Goal: Task Accomplishment & Management: Complete application form

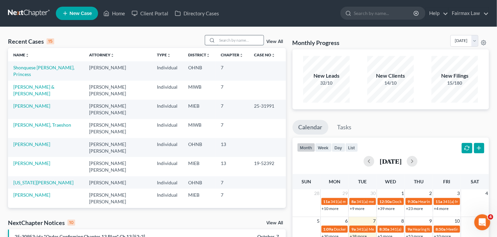
click at [236, 41] on input "search" at bounding box center [240, 40] width 47 height 10
click at [248, 43] on input "search" at bounding box center [240, 40] width 47 height 10
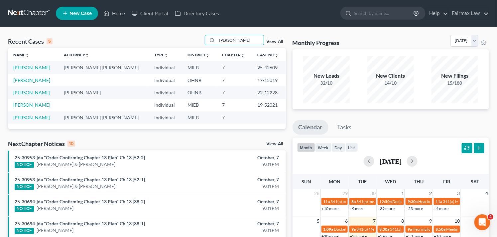
type input "[PERSON_NAME]"
click at [80, 11] on span "New Case" at bounding box center [81, 13] width 22 height 5
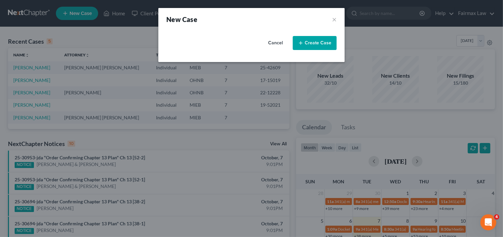
select select "40"
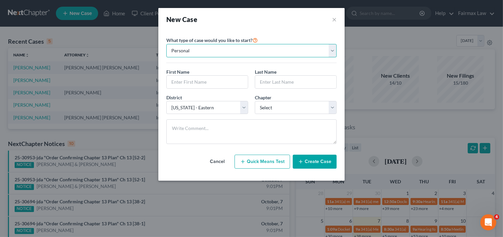
click at [240, 48] on select "Personal Business" at bounding box center [251, 50] width 170 height 13
click at [166, 44] on select "Personal Business" at bounding box center [251, 50] width 170 height 13
click at [224, 82] on input "text" at bounding box center [207, 82] width 81 height 13
click at [213, 79] on input "text" at bounding box center [207, 82] width 81 height 13
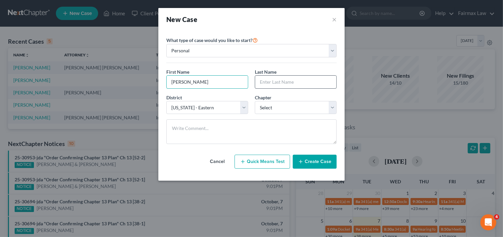
type input "[PERSON_NAME]"
click at [275, 81] on input "text" at bounding box center [295, 82] width 81 height 13
type input "[PERSON_NAME]"
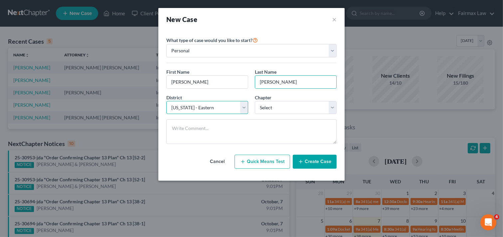
click at [236, 110] on select "Select [US_STATE] - [GEOGRAPHIC_DATA] [US_STATE] - [GEOGRAPHIC_DATA][US_STATE] …" at bounding box center [207, 107] width 82 height 13
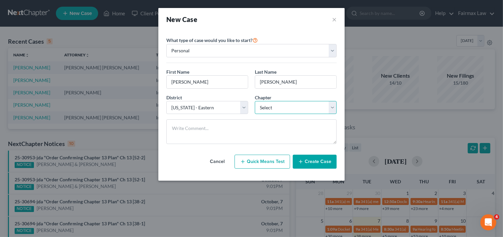
click at [282, 107] on select "Select 7 11 12 13" at bounding box center [296, 107] width 82 height 13
select select "0"
click at [255, 101] on select "Select 7 11 12 13" at bounding box center [296, 107] width 82 height 13
click at [323, 162] on button "Create Case" at bounding box center [315, 161] width 44 height 14
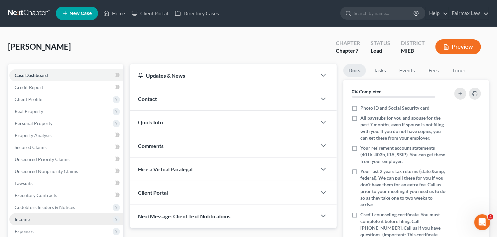
click at [101, 220] on span "Income" at bounding box center [66, 219] width 114 height 12
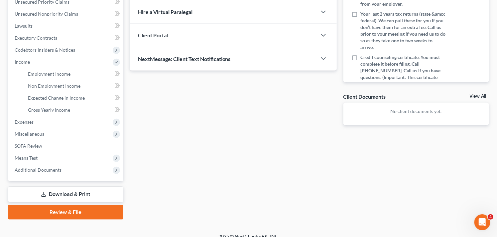
scroll to position [164, 0]
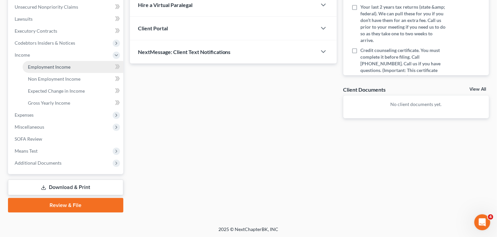
click at [52, 66] on span "Employment Income" at bounding box center [49, 67] width 43 height 6
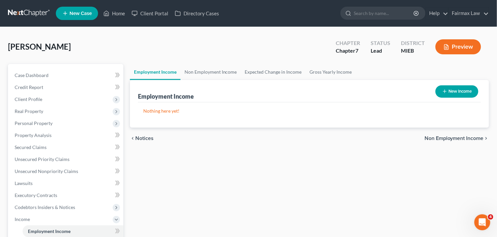
click at [452, 91] on button "New Income" at bounding box center [457, 91] width 43 height 12
select select "0"
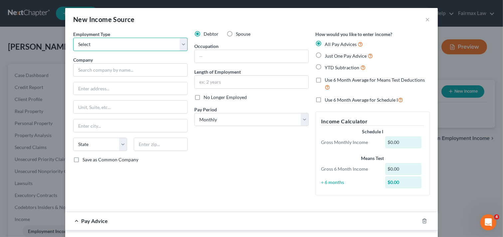
click at [153, 44] on select "Select Full or [DEMOGRAPHIC_DATA] Employment Self Employment" at bounding box center [130, 44] width 114 height 13
select select "0"
click at [73, 38] on select "Select Full or [DEMOGRAPHIC_DATA] Employment Self Employment" at bounding box center [130, 44] width 114 height 13
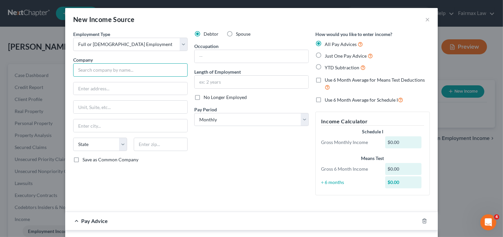
click at [162, 72] on input "text" at bounding box center [130, 69] width 114 height 13
click at [129, 68] on input "text" at bounding box center [130, 69] width 114 height 13
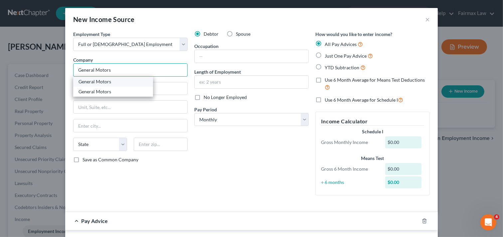
type input "General Motors"
click at [127, 83] on div "General Motors" at bounding box center [113, 81] width 69 height 7
type input "300 Renaissance Dr"
type input "[GEOGRAPHIC_DATA]"
select select "23"
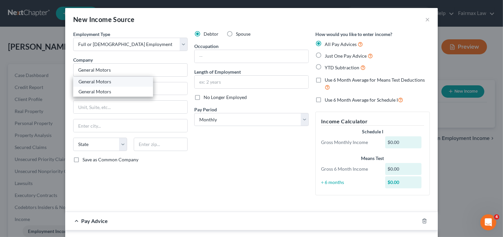
type input "48243"
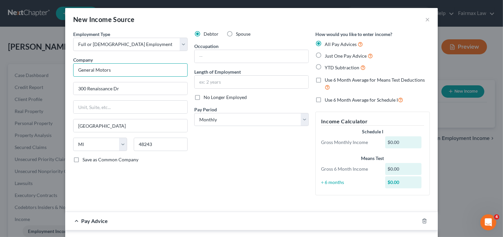
click at [137, 72] on input "General Motors" at bounding box center [130, 69] width 114 height 13
click at [136, 86] on input "300 Renaissance Dr" at bounding box center [131, 88] width 114 height 13
type input "3"
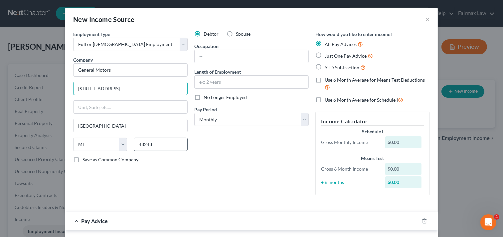
type input "[STREET_ADDRESS]"
drag, startPoint x: 154, startPoint y: 144, endPoint x: 131, endPoint y: 142, distance: 22.7
click at [134, 142] on input "48243" at bounding box center [161, 143] width 54 height 13
type input "48211"
click at [233, 56] on input "text" at bounding box center [252, 56] width 114 height 13
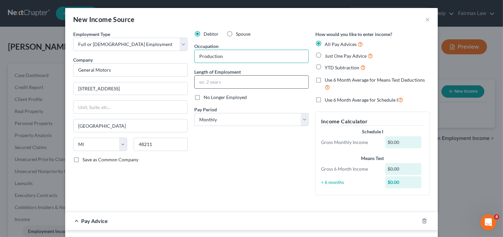
type input "Production"
click at [239, 82] on input "text" at bounding box center [252, 82] width 114 height 13
type input "Since [DATE]"
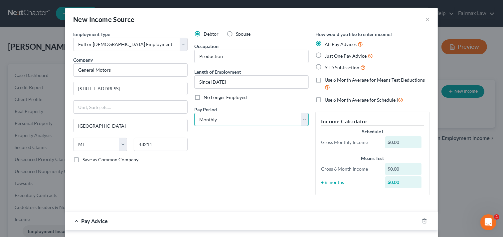
click at [269, 115] on select "Select Monthly Twice Monthly Every Other Week Weekly" at bounding box center [251, 119] width 114 height 13
select select "3"
click at [194, 113] on select "Select Monthly Twice Monthly Every Other Week Weekly" at bounding box center [251, 119] width 114 height 13
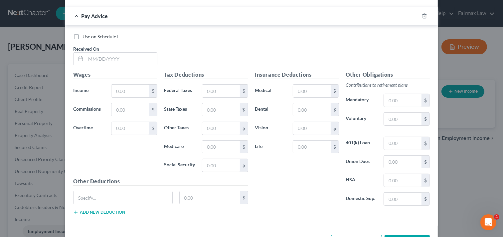
scroll to position [217, 0]
click at [119, 59] on input "text" at bounding box center [121, 59] width 71 height 13
type input "[DATE]"
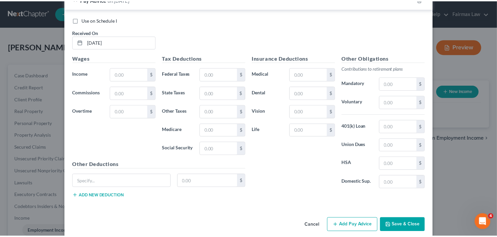
scroll to position [242, 0]
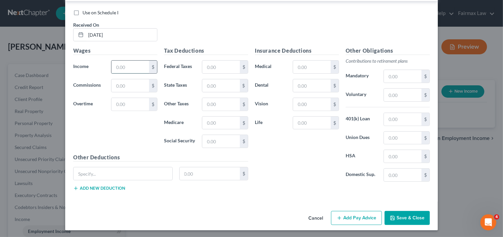
click at [125, 67] on input "text" at bounding box center [130, 67] width 38 height 13
type input "1,504.80"
click at [225, 67] on input "text" at bounding box center [221, 67] width 38 height 13
click at [218, 139] on input "text" at bounding box center [221, 141] width 38 height 13
type input "93.30"
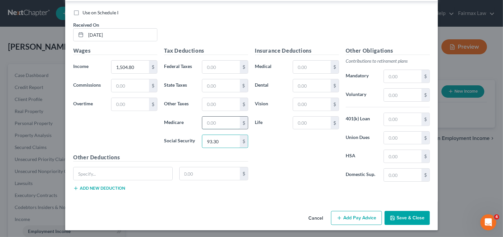
click at [221, 121] on input "text" at bounding box center [221, 122] width 38 height 13
type input "21.82"
click at [396, 137] on input "text" at bounding box center [403, 137] width 38 height 13
click at [404, 137] on input "73.92" at bounding box center [403, 137] width 38 height 13
type input "7"
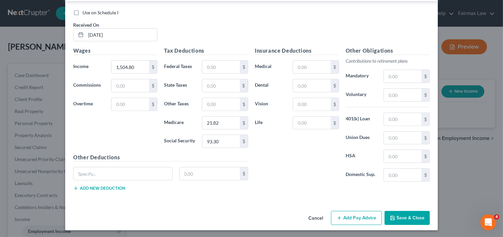
click at [400, 216] on button "Save & Close" at bounding box center [407, 218] width 45 height 14
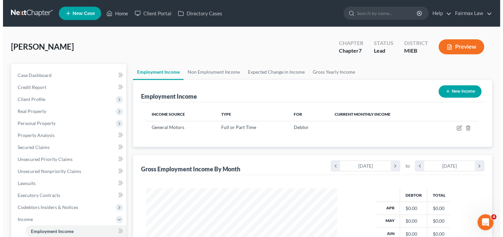
scroll to position [119, 202]
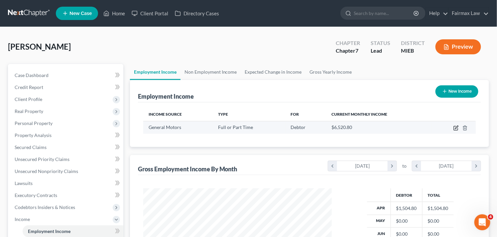
click at [457, 126] on icon "button" at bounding box center [456, 128] width 4 height 4
select select "0"
select select "23"
select select "3"
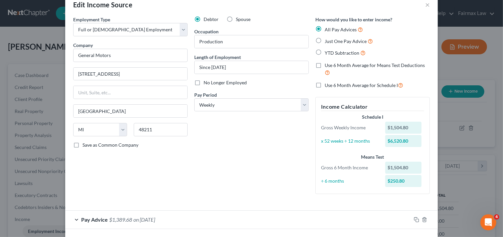
scroll to position [43, 0]
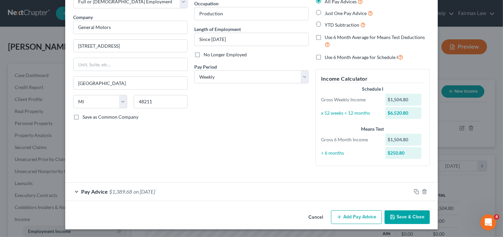
click at [345, 216] on button "Add Pay Advice" at bounding box center [356, 217] width 51 height 14
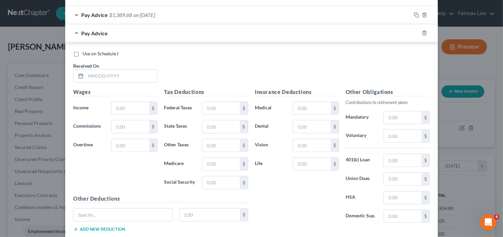
scroll to position [220, 0]
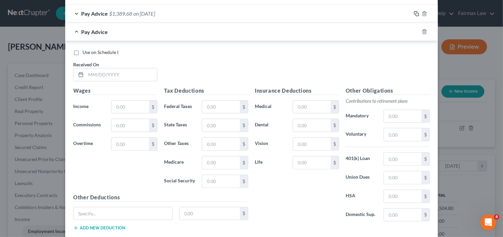
click at [416, 13] on rect "button" at bounding box center [417, 14] width 3 height 3
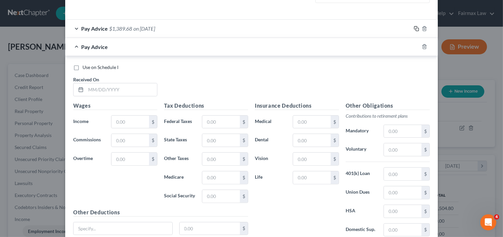
click at [414, 29] on icon "button" at bounding box center [416, 28] width 5 height 5
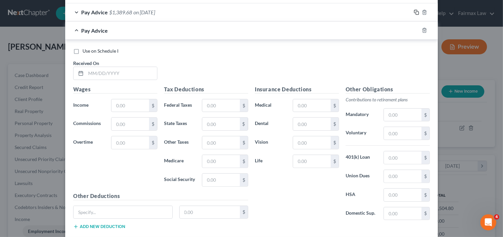
scroll to position [220, 0]
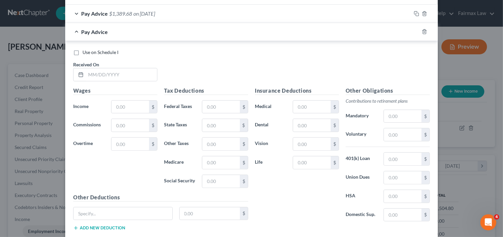
click at [138, 15] on span "on [DATE]" at bounding box center [144, 13] width 22 height 6
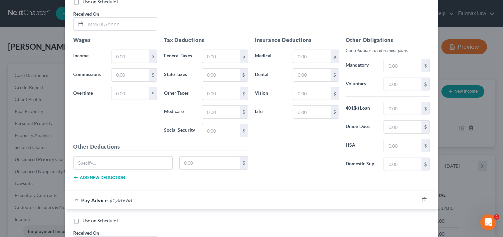
scroll to position [472, 0]
click at [108, 26] on input "text" at bounding box center [121, 23] width 71 height 13
type input "[DATE]"
click at [122, 56] on input "text" at bounding box center [130, 56] width 38 height 13
type input "1,504.80"
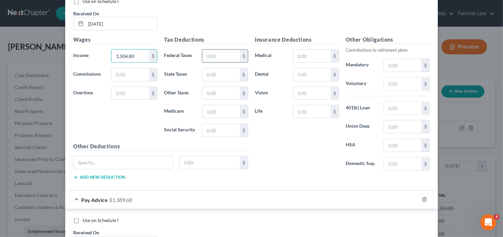
click at [217, 54] on input "text" at bounding box center [221, 56] width 38 height 13
click at [204, 73] on input "text" at bounding box center [221, 74] width 38 height 13
click at [217, 127] on input "text" at bounding box center [221, 130] width 38 height 13
type input "8"
type input "93.30"
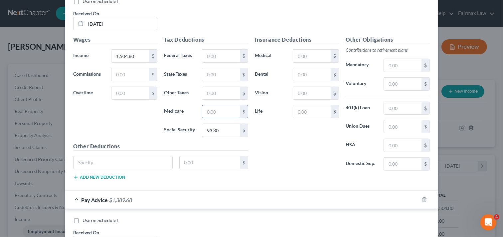
drag, startPoint x: 218, startPoint y: 112, endPoint x: 210, endPoint y: 110, distance: 8.4
click at [218, 112] on input "text" at bounding box center [221, 111] width 38 height 13
type input "21.82"
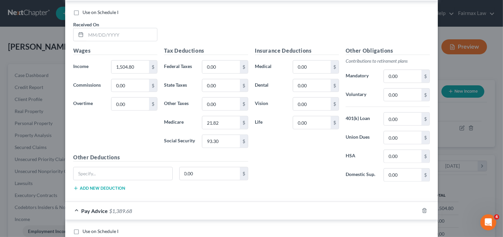
scroll to position [683, 0]
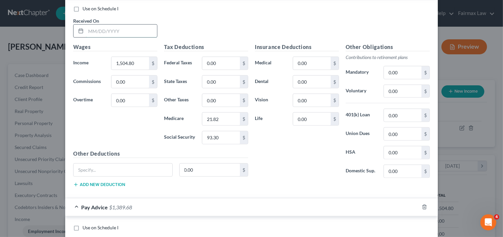
click at [115, 34] on input "text" at bounding box center [121, 31] width 71 height 13
type input "[DATE]"
click at [413, 30] on div "Use on Schedule I Received On * [DATE]" at bounding box center [251, 24] width 363 height 38
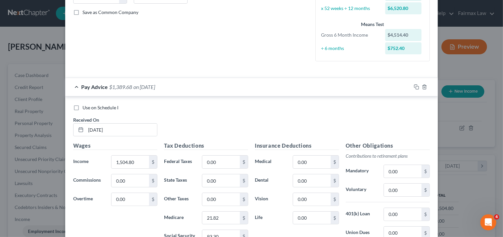
scroll to position [133, 0]
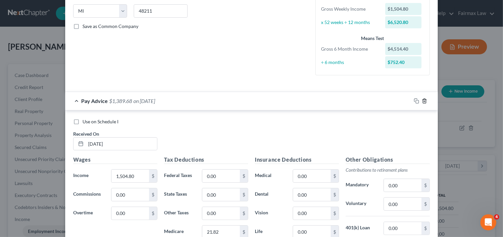
click at [423, 100] on icon "button" at bounding box center [424, 100] width 5 height 5
click at [422, 102] on icon "button" at bounding box center [424, 100] width 5 height 5
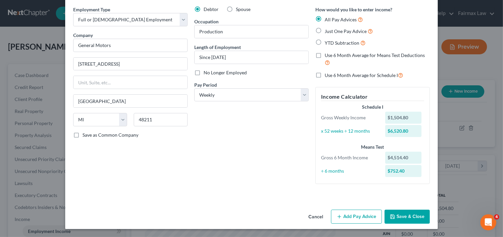
scroll to position [24, 0]
drag, startPoint x: 111, startPoint y: 17, endPoint x: 112, endPoint y: 22, distance: 5.1
drag, startPoint x: 112, startPoint y: 22, endPoint x: 254, endPoint y: 146, distance: 188.8
click at [254, 146] on div "Debtor Spouse Occupation Production Length of Employment Since [DATE] No Longer…" at bounding box center [251, 97] width 121 height 183
click at [357, 216] on button "Add Pay Advice" at bounding box center [356, 217] width 51 height 14
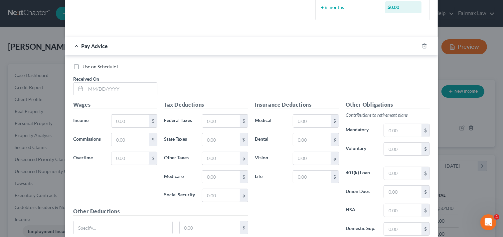
scroll to position [187, 0]
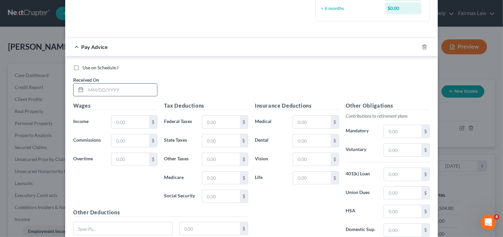
click at [134, 89] on input "text" at bounding box center [121, 90] width 71 height 13
type input "[DATE]"
click at [127, 117] on input "text" at bounding box center [130, 121] width 38 height 13
type input "1,504.80"
click at [221, 175] on input "text" at bounding box center [221, 177] width 38 height 13
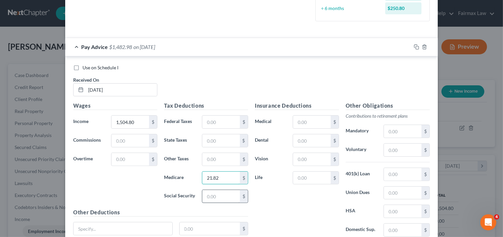
type input "21.82"
click at [222, 193] on input "text" at bounding box center [221, 196] width 38 height 13
type input "93.30"
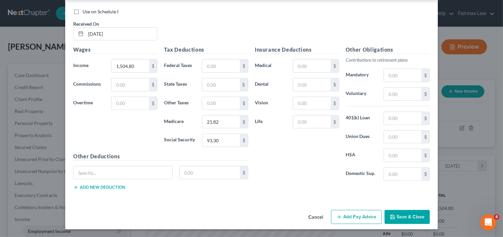
scroll to position [244, 0]
click at [360, 217] on button "Add Pay Advice" at bounding box center [356, 216] width 51 height 14
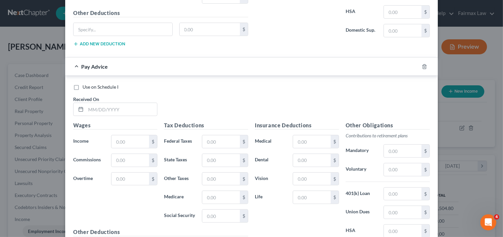
scroll to position [388, 0]
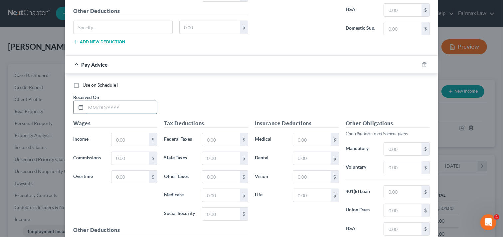
click at [100, 108] on input "text" at bounding box center [121, 107] width 71 height 13
type input "[DATE]"
click at [131, 139] on input "text" at bounding box center [130, 139] width 38 height 13
type input "1,504.80"
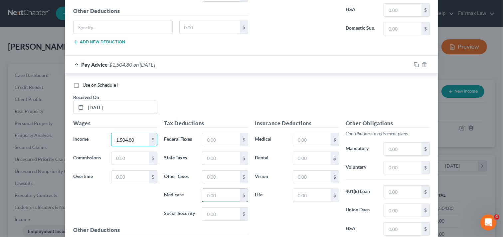
click at [219, 197] on input "text" at bounding box center [221, 195] width 38 height 13
type input "21.82"
click at [225, 214] on input "text" at bounding box center [221, 213] width 38 height 13
type input "93.30"
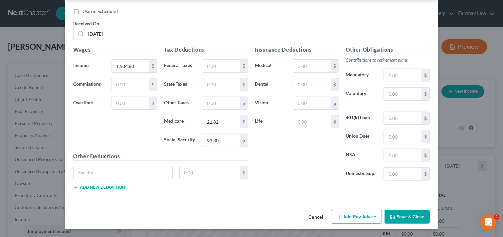
click at [359, 217] on button "Add Pay Advice" at bounding box center [356, 217] width 51 height 14
click at [127, 30] on input "text" at bounding box center [121, 33] width 71 height 13
type input "[DATE]"
click at [133, 64] on input "text" at bounding box center [130, 66] width 38 height 13
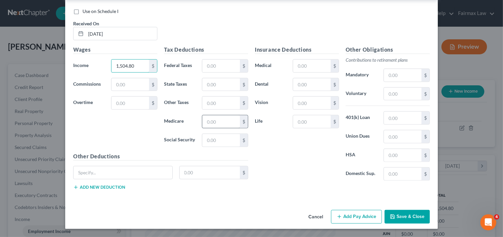
type input "1,504.80"
click at [224, 121] on input "text" at bounding box center [221, 121] width 38 height 13
type input "21.82"
click at [225, 140] on input "text" at bounding box center [221, 140] width 38 height 13
type input "93.30"
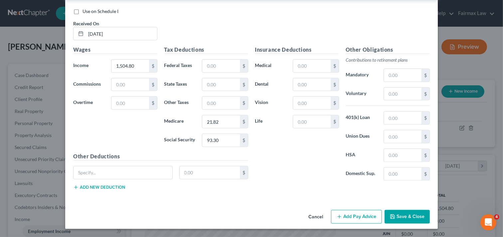
click at [354, 214] on button "Add Pay Advice" at bounding box center [356, 217] width 51 height 14
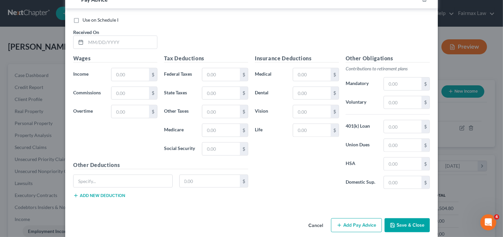
scroll to position [901, 0]
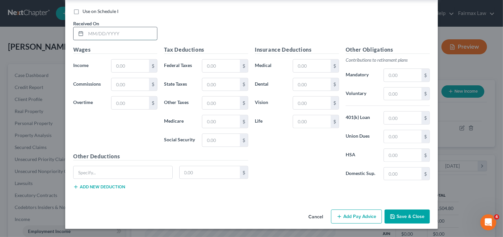
click at [114, 33] on input "text" at bounding box center [121, 33] width 71 height 13
type input "[DATE]"
click at [128, 65] on input "text" at bounding box center [130, 66] width 38 height 13
type input "1,455.89"
click at [226, 121] on input "text" at bounding box center [221, 121] width 38 height 13
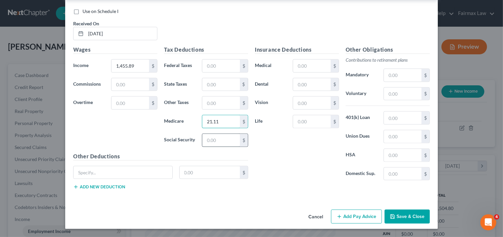
type input "21.11"
click at [222, 140] on input "text" at bounding box center [221, 140] width 38 height 13
type input "90.26"
click at [351, 216] on button "Add Pay Advice" at bounding box center [356, 216] width 51 height 14
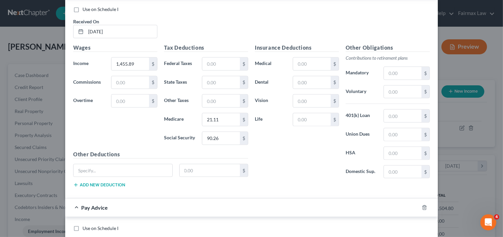
click at [428, 192] on div "Insurance Deductions Medical $ Dental $ Vision $ Life $ Other Obligations Contr…" at bounding box center [343, 118] width 182 height 149
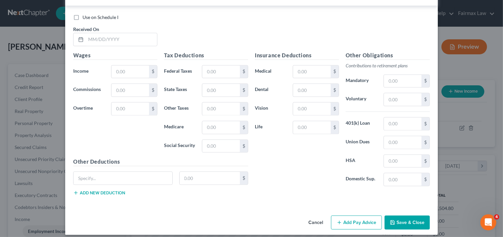
scroll to position [1120, 0]
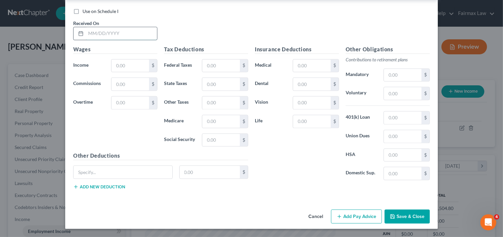
click at [139, 32] on input "text" at bounding box center [121, 33] width 71 height 13
type input "[DATE]"
click at [139, 65] on input "text" at bounding box center [130, 66] width 38 height 13
type input "1,504.80"
click at [226, 121] on input "text" at bounding box center [221, 121] width 38 height 13
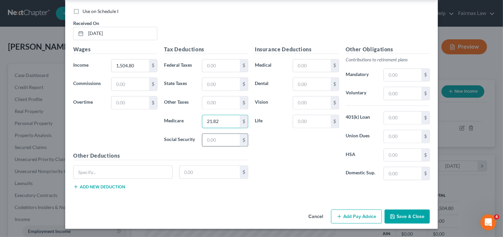
type input "21.82"
click at [220, 137] on input "text" at bounding box center [221, 140] width 38 height 13
type input "93.30"
click at [362, 215] on button "Add Pay Advice" at bounding box center [356, 216] width 51 height 14
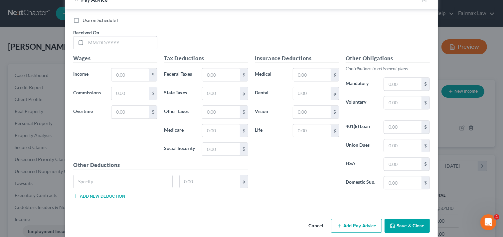
scroll to position [1339, 0]
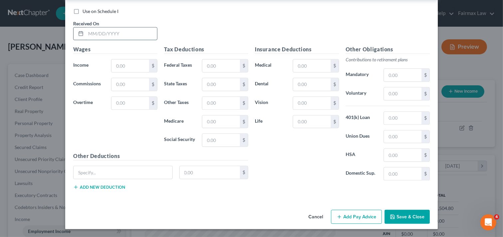
click at [120, 35] on input "text" at bounding box center [121, 33] width 71 height 13
type input "[DATE]"
click at [132, 67] on input "text" at bounding box center [130, 65] width 38 height 13
type input "1,504.80"
click at [222, 119] on input "text" at bounding box center [221, 121] width 38 height 13
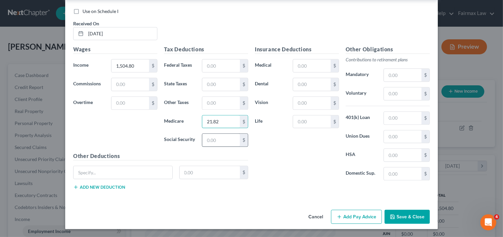
type input "21.82"
click at [223, 140] on input "text" at bounding box center [221, 139] width 38 height 13
type input "93.30"
click at [340, 214] on button "Add Pay Advice" at bounding box center [356, 216] width 51 height 14
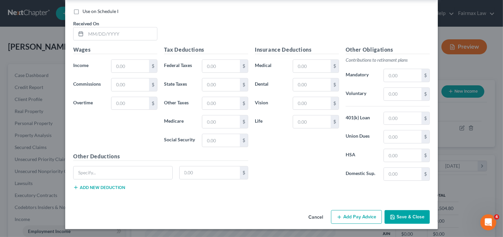
click at [415, 32] on div "Use on Schedule I Received On *" at bounding box center [251, 27] width 363 height 38
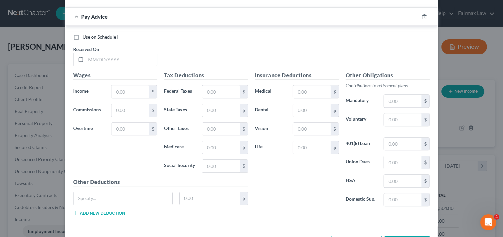
scroll to position [1543, 0]
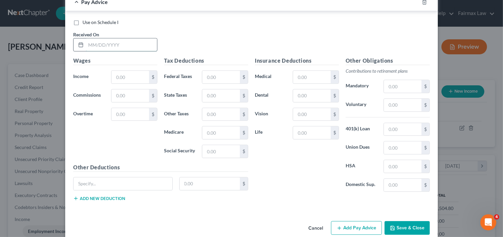
click at [118, 49] on input "text" at bounding box center [121, 44] width 71 height 13
type input "[DATE]"
click at [134, 77] on input "text" at bounding box center [130, 77] width 38 height 13
type input "1,561.23"
click at [219, 137] on input "text" at bounding box center [221, 132] width 38 height 13
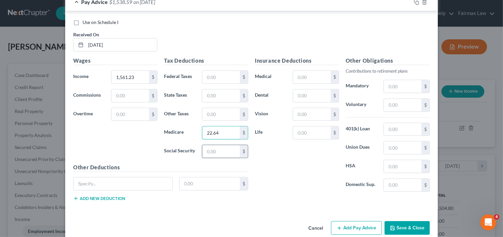
type input "22.64"
click at [212, 151] on input "text" at bounding box center [221, 151] width 38 height 13
type input "96.79"
click at [308, 182] on div "Insurance Deductions Medical $ Dental $ Vision $ Life $" at bounding box center [297, 127] width 91 height 140
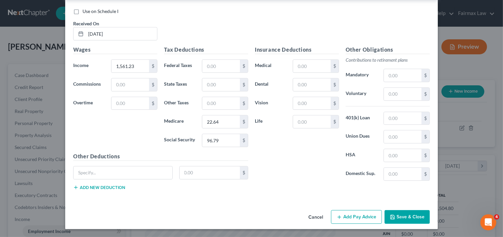
click at [355, 213] on button "Add Pay Advice" at bounding box center [356, 217] width 51 height 14
drag, startPoint x: 130, startPoint y: 37, endPoint x: 141, endPoint y: 38, distance: 10.4
click at [130, 37] on input "text" at bounding box center [121, 33] width 71 height 13
type input "[DATE]"
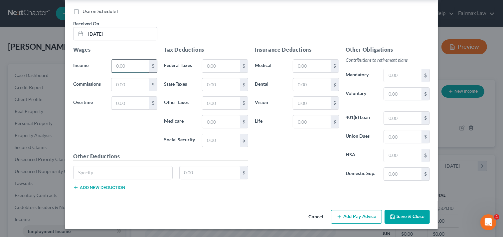
click at [137, 66] on input "text" at bounding box center [130, 66] width 38 height 13
type input "1,561.23"
click at [227, 117] on input "text" at bounding box center [221, 121] width 38 height 13
type input "22.64"
click at [222, 138] on input "text" at bounding box center [221, 140] width 38 height 13
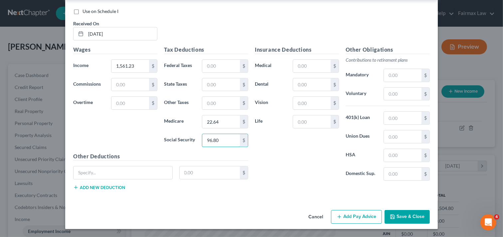
type input "96.80"
click at [367, 213] on button "Add Pay Advice" at bounding box center [356, 217] width 51 height 14
click at [145, 32] on input "text" at bounding box center [121, 33] width 71 height 13
type input "[DATE]"
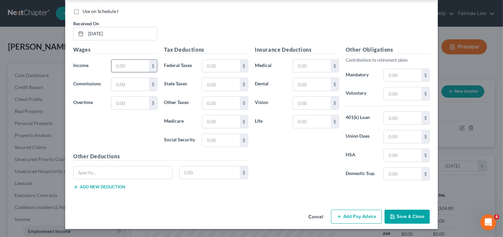
click at [140, 65] on input "text" at bounding box center [130, 66] width 38 height 13
type input "1,561.23"
click at [223, 121] on input "text" at bounding box center [221, 121] width 38 height 13
type input "22.61"
click at [223, 140] on input "text" at bounding box center [221, 140] width 38 height 13
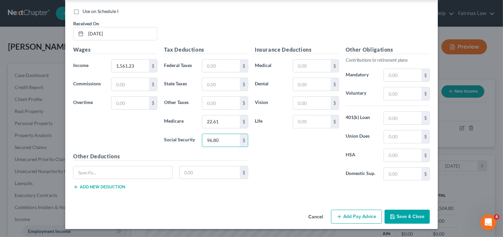
type input "96.80"
click at [346, 218] on button "Add Pay Advice" at bounding box center [356, 216] width 51 height 14
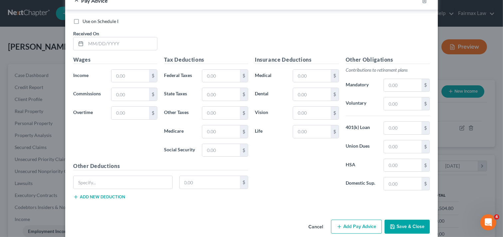
scroll to position [2215, 0]
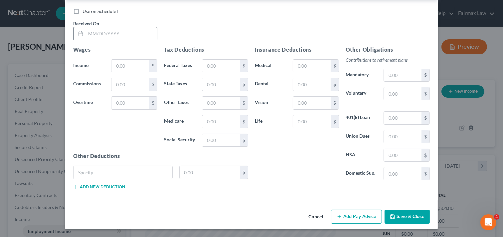
click at [143, 31] on input "text" at bounding box center [121, 33] width 71 height 13
type input "[DATE]"
click at [120, 67] on input "text" at bounding box center [130, 66] width 38 height 13
type input "1,099.39"
click at [220, 122] on input "text" at bounding box center [221, 121] width 38 height 13
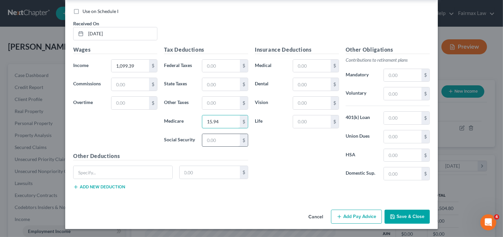
type input "15.94"
drag, startPoint x: 215, startPoint y: 139, endPoint x: 214, endPoint y: 135, distance: 4.2
click at [215, 139] on input "text" at bounding box center [221, 140] width 38 height 13
type input "68.16"
click at [349, 212] on button "Add Pay Advice" at bounding box center [356, 216] width 51 height 14
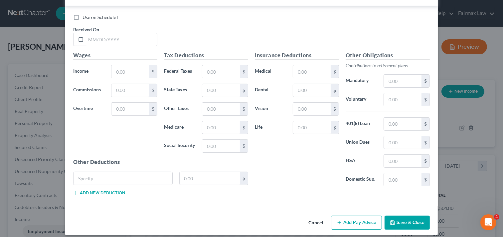
scroll to position [2435, 0]
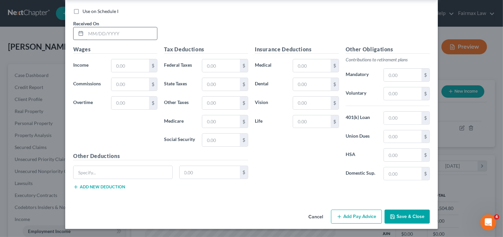
click at [122, 30] on input "text" at bounding box center [121, 33] width 71 height 13
type input "[DATE]"
click at [130, 62] on input "text" at bounding box center [130, 65] width 38 height 13
type input "2,217.76"
click at [224, 122] on input "text" at bounding box center [221, 121] width 38 height 13
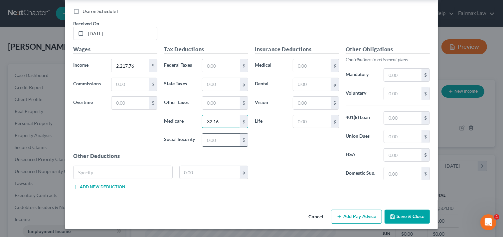
type input "32.16"
click at [225, 141] on input "text" at bounding box center [221, 139] width 38 height 13
type input "137.50"
click at [353, 215] on button "Add Pay Advice" at bounding box center [356, 216] width 51 height 14
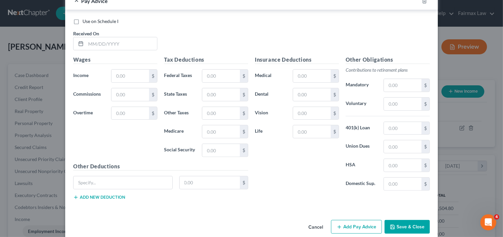
scroll to position [2654, 0]
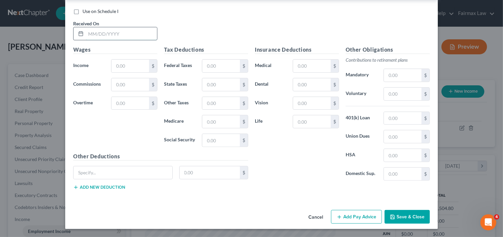
drag, startPoint x: 137, startPoint y: 33, endPoint x: 141, endPoint y: 33, distance: 4.7
click at [137, 33] on input "text" at bounding box center [121, 33] width 71 height 13
type input "[DATE]"
click at [128, 71] on input "text" at bounding box center [130, 66] width 38 height 13
type input "1,800.75"
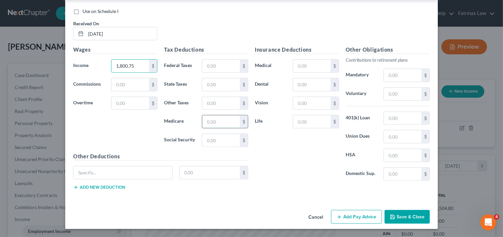
click at [222, 125] on input "text" at bounding box center [221, 121] width 38 height 13
type input "26.11"
click at [210, 140] on input "text" at bounding box center [221, 140] width 38 height 13
type input "111.65"
click at [353, 214] on button "Add Pay Advice" at bounding box center [356, 217] width 51 height 14
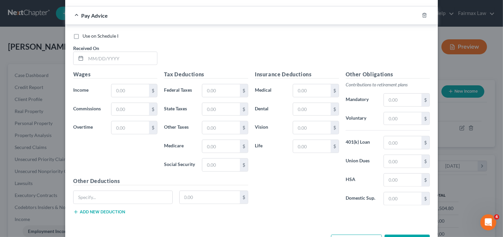
scroll to position [2873, 0]
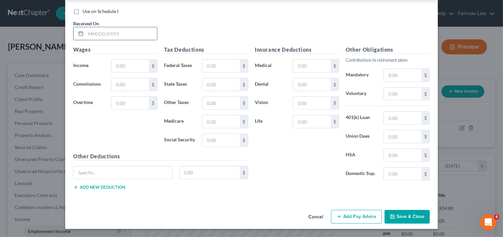
click at [128, 29] on input "text" at bounding box center [121, 33] width 71 height 13
type input "[DATE]"
click at [134, 61] on input "text" at bounding box center [130, 66] width 38 height 13
type input "1,516.40"
click at [225, 120] on input "text" at bounding box center [221, 121] width 38 height 13
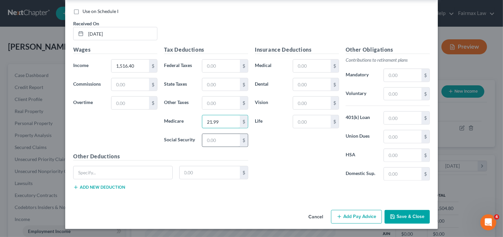
type input "21.99"
click at [219, 138] on input "text" at bounding box center [221, 140] width 38 height 13
type input "94.02"
click at [350, 218] on button "Add Pay Advice" at bounding box center [356, 217] width 51 height 14
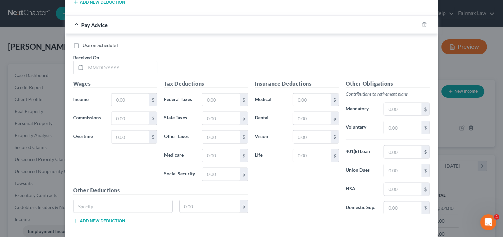
scroll to position [3065, 0]
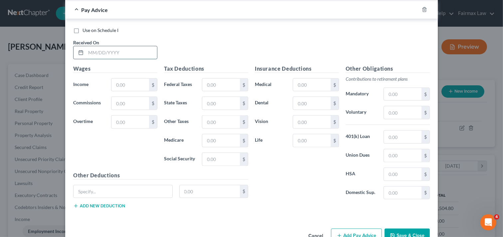
click at [137, 59] on input "text" at bounding box center [121, 52] width 71 height 13
type input "[DATE]"
click at [137, 91] on input "text" at bounding box center [130, 85] width 38 height 13
type input "1,573.27"
click at [215, 146] on input "text" at bounding box center [221, 140] width 38 height 13
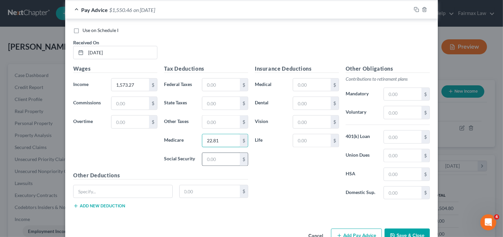
type input "22.81"
click at [225, 165] on input "text" at bounding box center [221, 159] width 38 height 13
type input "97.54"
click at [315, 197] on div "Insurance Deductions Medical $ Dental $ Vision $ Life $" at bounding box center [297, 135] width 91 height 140
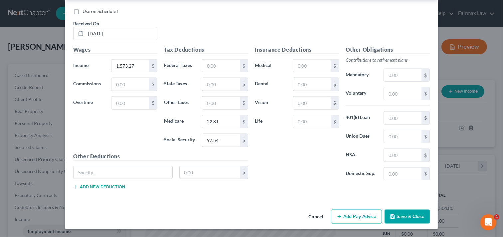
scroll to position [3092, 0]
click at [352, 214] on button "Add Pay Advice" at bounding box center [356, 216] width 51 height 14
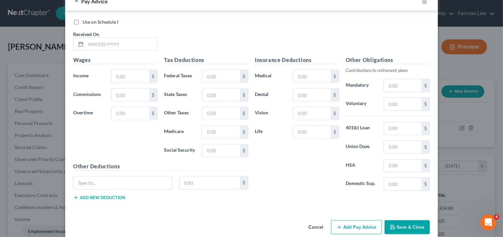
scroll to position [3311, 0]
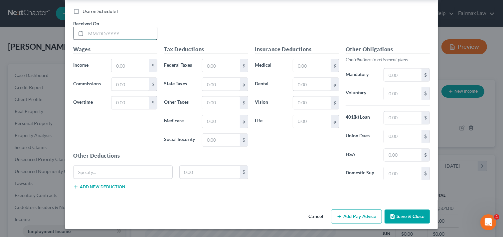
click at [130, 33] on input "text" at bounding box center [121, 33] width 71 height 13
type input "[DATE]"
click at [123, 65] on input "text" at bounding box center [130, 65] width 38 height 13
type input "1,580.87"
click at [214, 124] on input "text" at bounding box center [221, 121] width 38 height 13
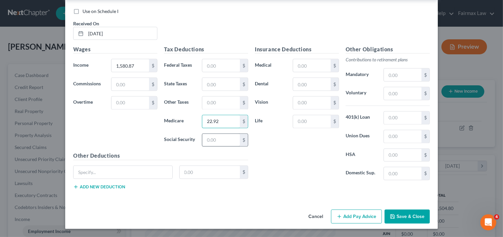
type input "22.92"
click at [220, 140] on input "text" at bounding box center [221, 140] width 38 height 13
type input "98.01"
click at [346, 215] on button "Add Pay Advice" at bounding box center [356, 216] width 51 height 14
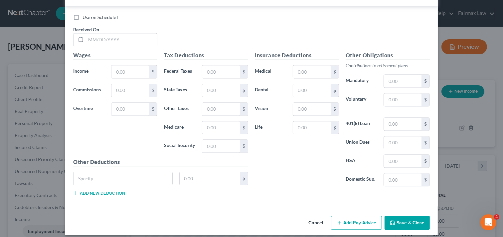
scroll to position [3530, 0]
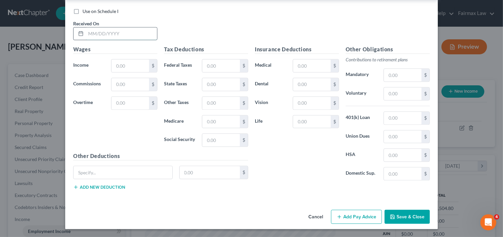
click at [121, 30] on input "text" at bounding box center [121, 33] width 71 height 13
type input "[DATE]"
click at [125, 61] on input "text" at bounding box center [130, 65] width 38 height 13
type input "1,573.27"
click at [222, 123] on input "text" at bounding box center [221, 121] width 38 height 13
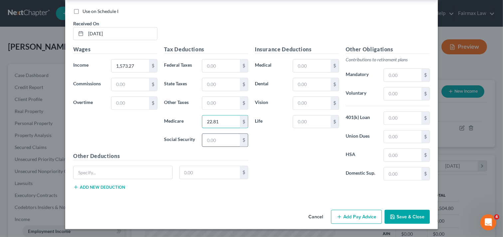
type input "22.81"
click at [217, 139] on input "text" at bounding box center [221, 139] width 38 height 13
type input "97.55"
click at [361, 214] on button "Add Pay Advice" at bounding box center [356, 216] width 51 height 14
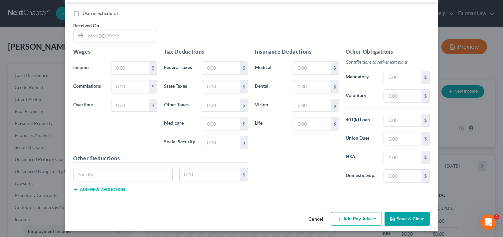
scroll to position [3749, 0]
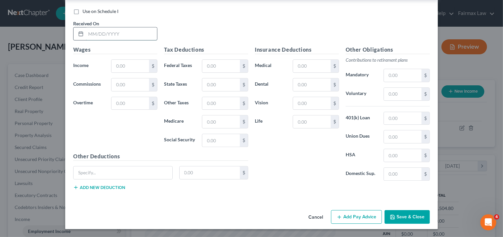
click at [123, 32] on input "text" at bounding box center [121, 33] width 71 height 13
type input "[DATE]"
click at [133, 64] on input "text" at bounding box center [130, 66] width 38 height 13
type input "1,573.27"
click at [217, 121] on input "text" at bounding box center [221, 121] width 38 height 13
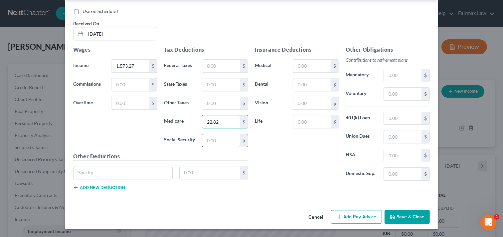
type input "22.82"
click at [220, 139] on input "text" at bounding box center [221, 140] width 38 height 13
type input "97.54"
click at [364, 214] on button "Add Pay Advice" at bounding box center [356, 217] width 51 height 14
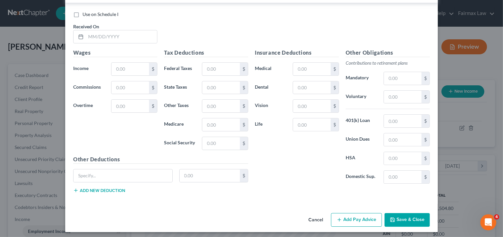
scroll to position [3957, 0]
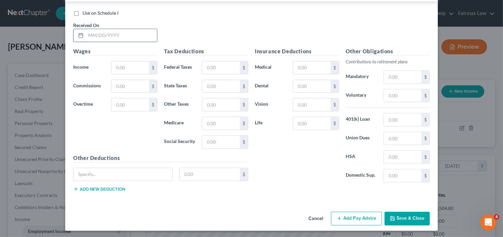
drag, startPoint x: 118, startPoint y: 44, endPoint x: 127, endPoint y: 50, distance: 11.2
click at [118, 42] on input "text" at bounding box center [121, 35] width 71 height 13
type input "[DATE]"
click at [136, 74] on input "text" at bounding box center [130, 67] width 38 height 13
type input "1,516.40"
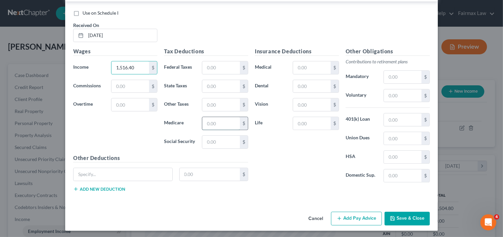
click at [220, 129] on input "text" at bounding box center [221, 123] width 38 height 13
type input "21.98"
click at [221, 148] on input "text" at bounding box center [221, 141] width 38 height 13
type input "94.01"
click at [357, 225] on button "Add Pay Advice" at bounding box center [356, 218] width 51 height 14
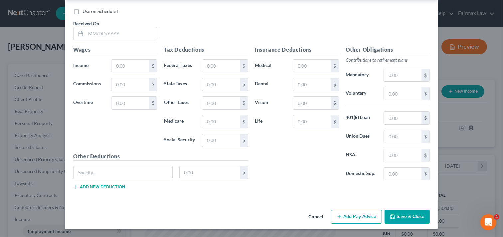
scroll to position [4188, 0]
click at [135, 36] on input "text" at bounding box center [121, 33] width 71 height 13
type input "[DATE]"
click at [130, 62] on input "text" at bounding box center [130, 66] width 38 height 13
type input "1,516.40"
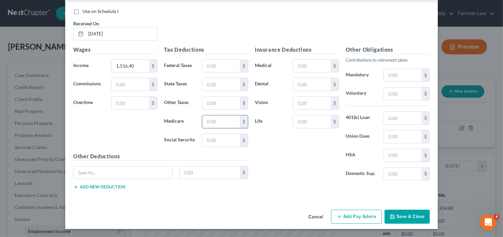
click at [227, 124] on input "text" at bounding box center [221, 121] width 38 height 13
type input "3"
type input "21.99"
click at [228, 136] on input "text" at bounding box center [221, 140] width 38 height 13
type input "94.02"
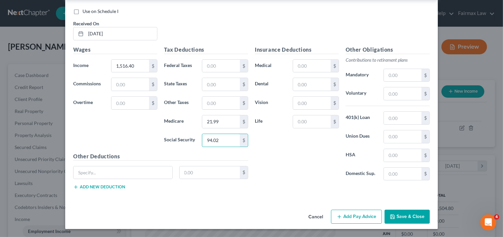
click at [352, 216] on button "Add Pay Advice" at bounding box center [356, 216] width 51 height 14
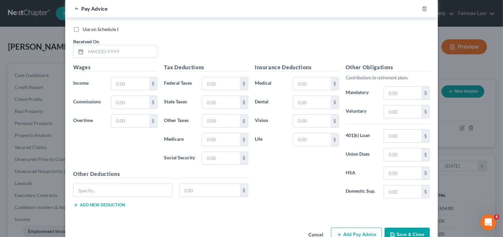
scroll to position [4407, 0]
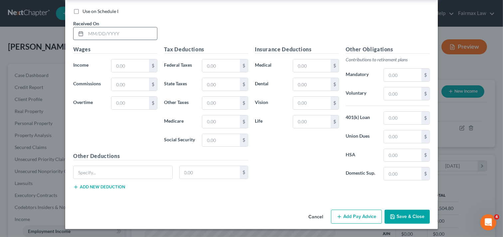
click at [121, 33] on input "text" at bounding box center [121, 33] width 71 height 13
type input "[DATE]"
click at [122, 64] on input "text" at bounding box center [130, 65] width 38 height 13
type input "1,516.40"
click at [211, 118] on input "text" at bounding box center [221, 121] width 38 height 13
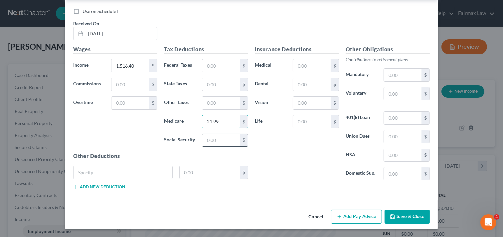
type input "21.99"
click at [219, 142] on input "text" at bounding box center [221, 140] width 38 height 13
type input "94.02"
click at [363, 214] on button "Add Pay Advice" at bounding box center [356, 216] width 51 height 14
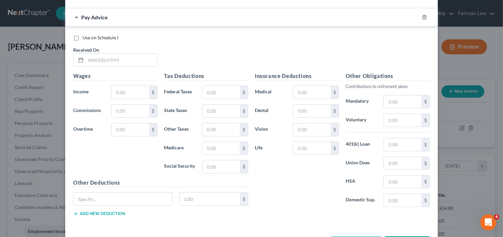
scroll to position [4599, 0]
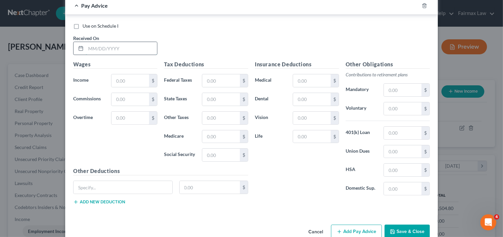
drag, startPoint x: 123, startPoint y: 61, endPoint x: 126, endPoint y: 57, distance: 4.3
click at [123, 55] on input "text" at bounding box center [121, 48] width 71 height 13
type input "[DATE]"
click at [135, 87] on input "text" at bounding box center [130, 80] width 38 height 13
type input "1,516.40"
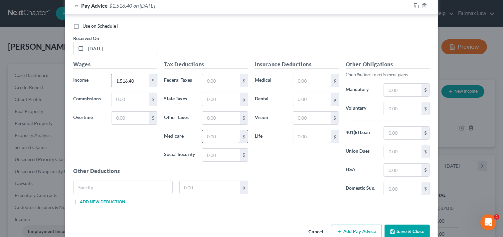
click at [228, 143] on input "text" at bounding box center [221, 136] width 38 height 13
type input "21.99"
click at [218, 161] on input "text" at bounding box center [221, 154] width 38 height 13
type input "94.02"
click at [358, 215] on div "Use on Schedule I Received On * [DATE] Wages Income * 1,516.40 $ Commissions $ …" at bounding box center [251, 115] width 373 height 200
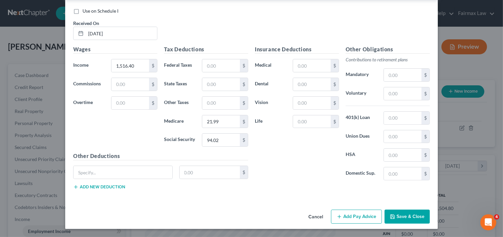
scroll to position [4626, 0]
click at [355, 217] on button "Add Pay Advice" at bounding box center [356, 216] width 51 height 14
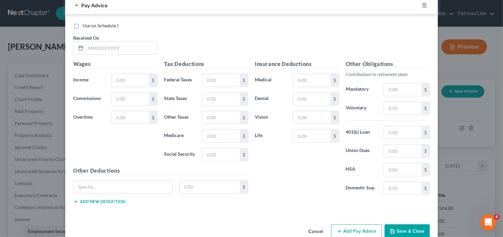
scroll to position [4833, 0]
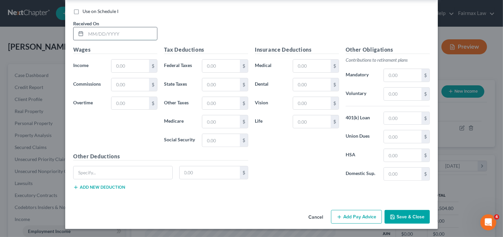
drag, startPoint x: 132, startPoint y: 43, endPoint x: 137, endPoint y: 49, distance: 8.3
click at [132, 40] on input "text" at bounding box center [121, 33] width 71 height 13
type input "[DATE]"
click at [136, 72] on input "text" at bounding box center [130, 66] width 38 height 13
type input "1,522.40"
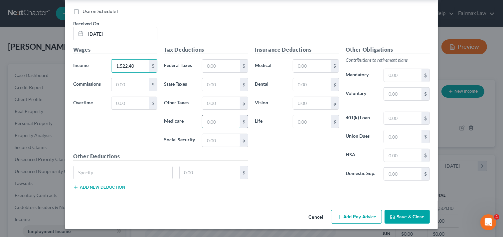
click at [222, 128] on input "text" at bounding box center [221, 121] width 38 height 13
type input "22.07"
click at [205, 146] on input "text" at bounding box center [221, 140] width 38 height 13
type input "94.38"
click at [352, 224] on button "Add Pay Advice" at bounding box center [356, 217] width 51 height 14
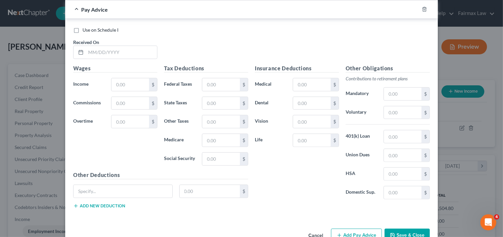
scroll to position [5064, 0]
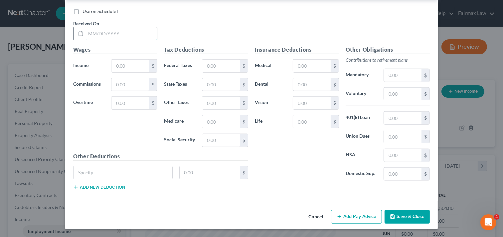
click at [124, 30] on input "text" at bounding box center [121, 33] width 71 height 13
type input "[DATE]"
click at [131, 62] on input "text" at bounding box center [130, 66] width 38 height 13
type input "1,522.40"
click at [231, 120] on input "text" at bounding box center [221, 121] width 38 height 13
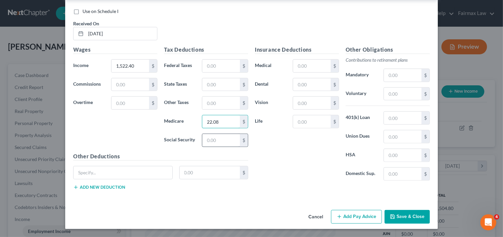
type input "22.08"
click at [225, 141] on input "text" at bounding box center [221, 140] width 38 height 13
type input "94.39"
click at [371, 217] on button "Add Pay Advice" at bounding box center [356, 217] width 51 height 14
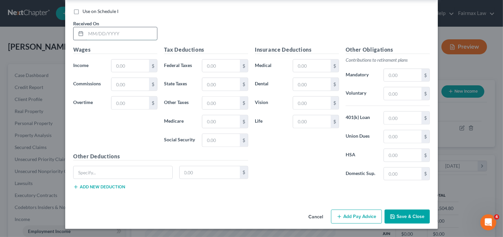
click at [119, 34] on input "text" at bounding box center [121, 33] width 71 height 13
type input "[DATE]"
click at [131, 67] on input "text" at bounding box center [130, 66] width 38 height 13
type input "1,566.80"
click at [215, 119] on input "text" at bounding box center [221, 121] width 38 height 13
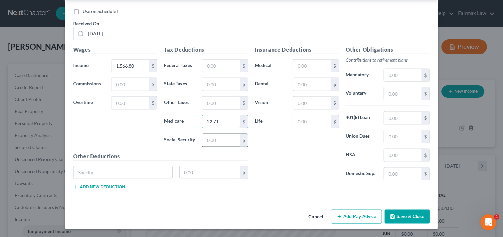
type input "22.71"
click at [222, 142] on input "text" at bounding box center [221, 140] width 38 height 13
type input "97.14"
click at [355, 219] on button "Add Pay Advice" at bounding box center [356, 216] width 51 height 14
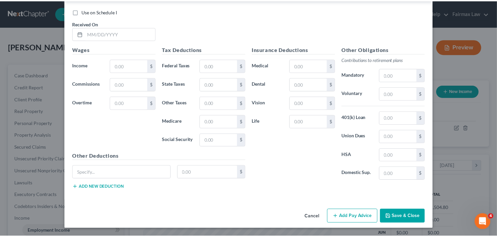
scroll to position [5502, 0]
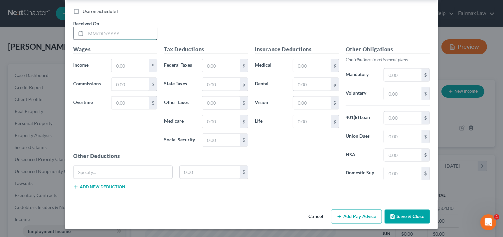
click at [127, 31] on input "text" at bounding box center [121, 33] width 71 height 13
type input "[DATE]"
click at [132, 66] on input "text" at bounding box center [130, 65] width 38 height 13
drag, startPoint x: 137, startPoint y: 67, endPoint x: 139, endPoint y: 70, distance: 4.0
click at [137, 67] on input "text" at bounding box center [130, 65] width 38 height 13
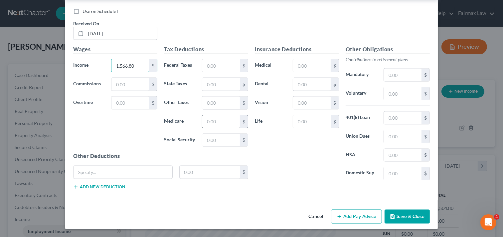
type input "1,566.80"
click at [217, 122] on input "text" at bounding box center [221, 121] width 38 height 13
type input "22.72"
click at [228, 141] on input "text" at bounding box center [221, 140] width 38 height 13
type input "97.15"
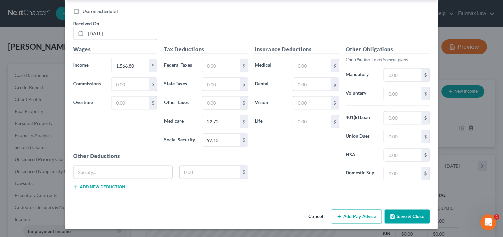
click at [413, 215] on button "Save & Close" at bounding box center [407, 216] width 45 height 14
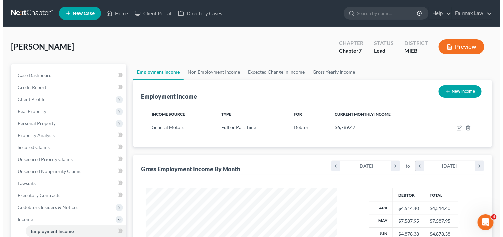
scroll to position [332628, 332546]
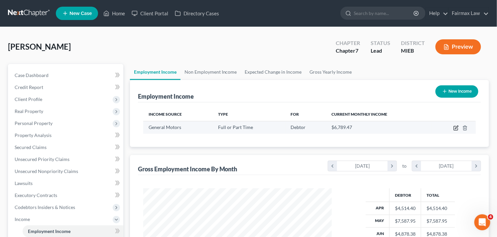
click at [455, 128] on icon "button" at bounding box center [456, 127] width 5 height 5
select select "0"
select select "23"
select select "3"
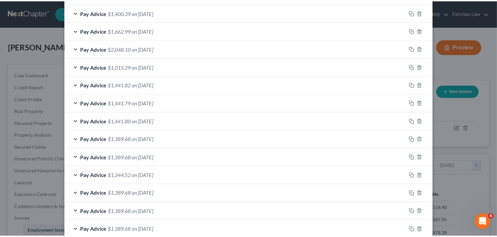
scroll to position [477, 0]
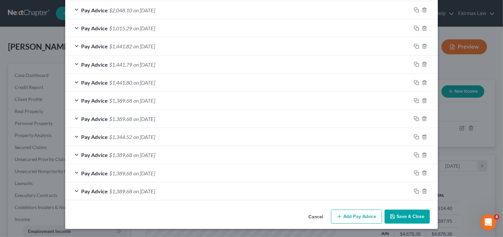
click at [398, 214] on button "Save & Close" at bounding box center [407, 216] width 45 height 14
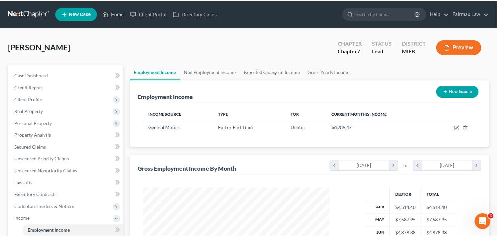
scroll to position [332628, 332546]
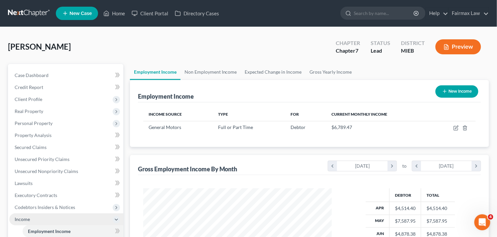
click at [83, 217] on span "Income" at bounding box center [66, 219] width 114 height 12
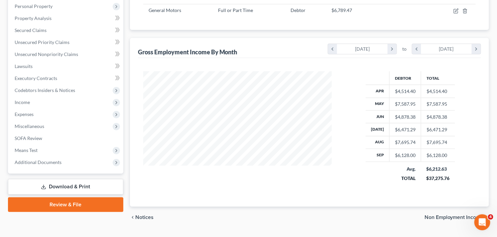
scroll to position [118, 0]
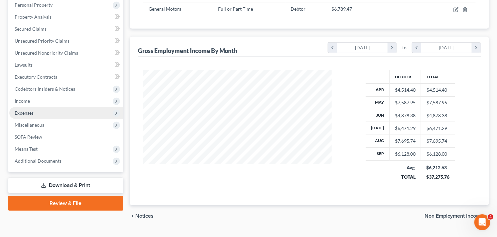
click at [104, 114] on span "Expenses" at bounding box center [66, 113] width 114 height 12
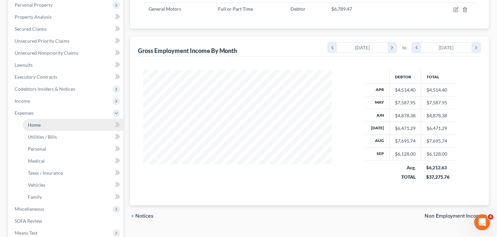
click at [50, 122] on link "Home" at bounding box center [73, 125] width 101 height 12
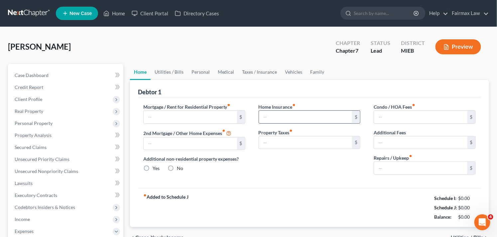
type input "0.00"
radio input "true"
type input "0.00"
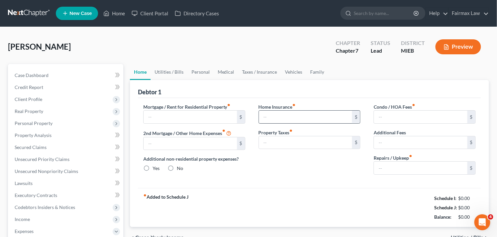
type input "0.00"
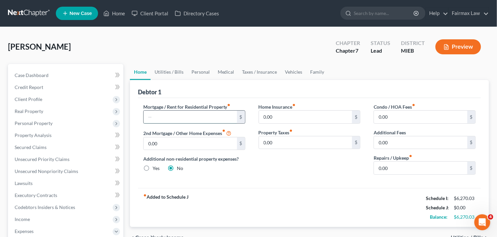
click at [164, 116] on input "text" at bounding box center [191, 116] width 94 height 13
type input "1,600.00"
click at [401, 167] on input "0.00" at bounding box center [421, 167] width 94 height 13
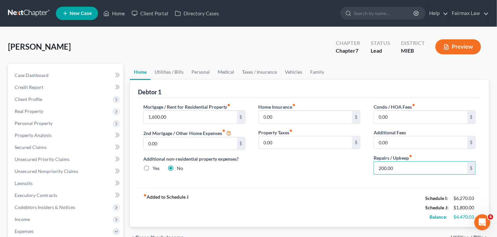
type input "200.00"
click at [367, 204] on div "fiber_manual_record Added to Schedule J Schedule I: $6,270.03 Schedule J: $1,80…" at bounding box center [309, 207] width 343 height 39
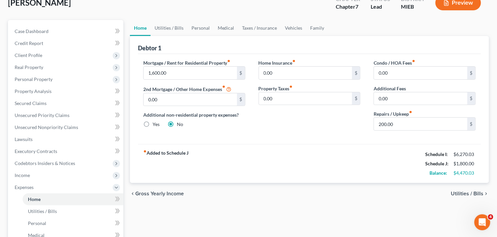
scroll to position [29, 0]
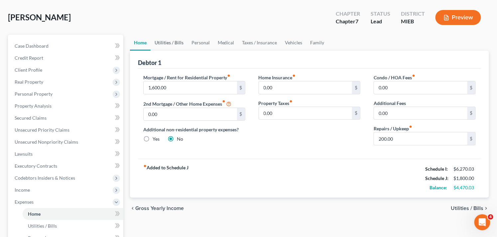
click at [175, 40] on link "Utilities / Bills" at bounding box center [169, 43] width 37 height 16
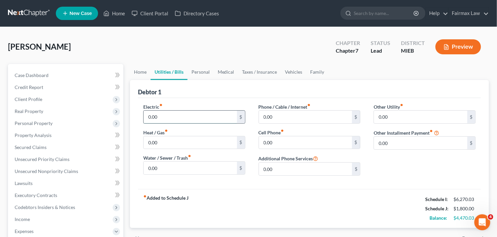
click at [188, 115] on input "0.00" at bounding box center [191, 116] width 94 height 13
type input "250.00"
click at [194, 145] on input "0.00" at bounding box center [191, 142] width 94 height 13
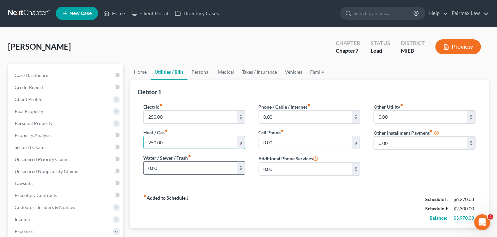
type input "250.00"
click at [184, 166] on input "0.00" at bounding box center [191, 167] width 94 height 13
type input "85.00"
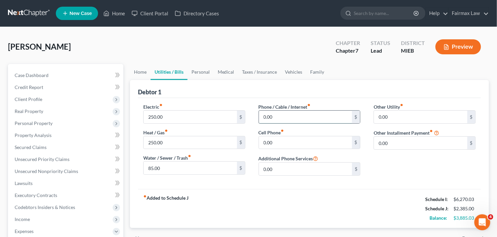
click at [283, 118] on input "0.00" at bounding box center [306, 116] width 94 height 13
type input "100.00"
click at [290, 141] on input "0.00" at bounding box center [306, 142] width 94 height 13
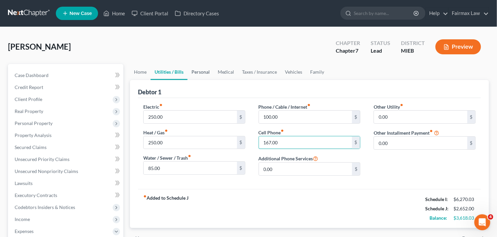
type input "167.00"
click at [210, 71] on link "Personal" at bounding box center [201, 72] width 26 height 16
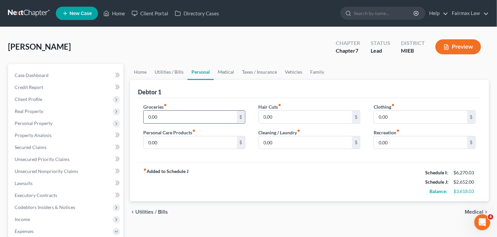
click at [208, 114] on input "0.00" at bounding box center [191, 116] width 94 height 13
type input "290.00"
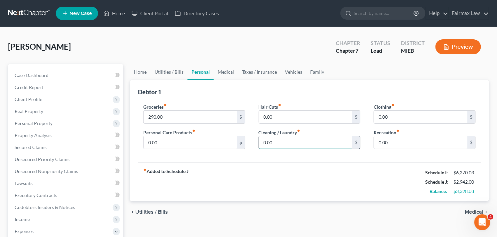
click at [292, 141] on input "0.00" at bounding box center [306, 142] width 94 height 13
type input "50.00"
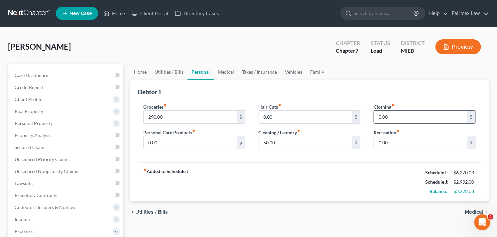
click at [427, 117] on input "0.00" at bounding box center [421, 116] width 94 height 13
click at [404, 121] on input "0.00" at bounding box center [421, 116] width 94 height 13
click at [405, 118] on input "0.00" at bounding box center [421, 116] width 94 height 13
drag, startPoint x: 404, startPoint y: 114, endPoint x: 346, endPoint y: 112, distance: 57.9
click at [346, 112] on div "Groceries fiber_manual_record 290.00 $ Personal Care Products fiber_manual_reco…" at bounding box center [310, 128] width 346 height 51
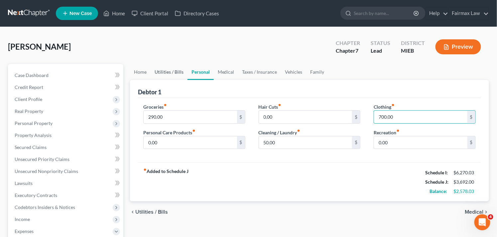
type input "700.00"
click at [172, 71] on link "Utilities / Bills" at bounding box center [169, 72] width 37 height 16
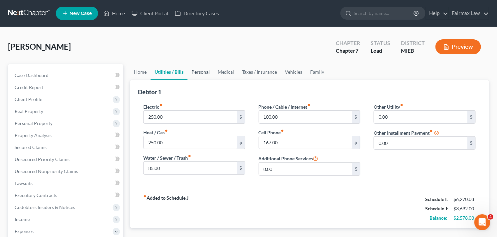
click at [201, 73] on link "Personal" at bounding box center [201, 72] width 26 height 16
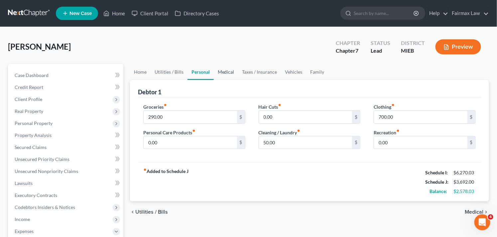
click at [226, 72] on link "Medical" at bounding box center [226, 72] width 25 height 16
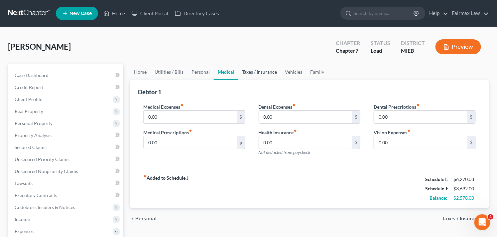
click at [252, 71] on link "Taxes / Insurance" at bounding box center [260, 72] width 43 height 16
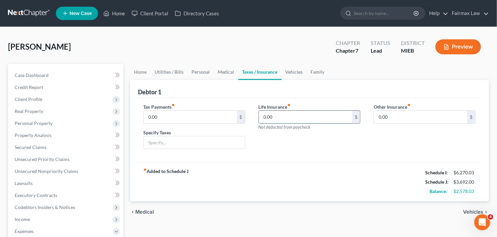
click at [298, 117] on input "0.00" at bounding box center [306, 116] width 94 height 13
type input "70.00"
click at [296, 72] on link "Vehicles" at bounding box center [294, 72] width 25 height 16
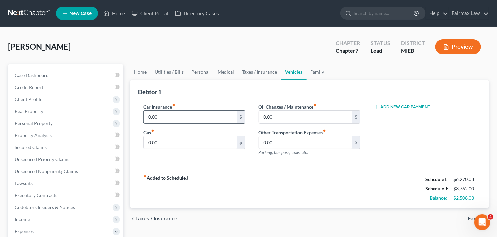
click at [178, 117] on input "0.00" at bounding box center [191, 116] width 94 height 13
type input "150.00"
click at [314, 71] on link "Family" at bounding box center [318, 72] width 22 height 16
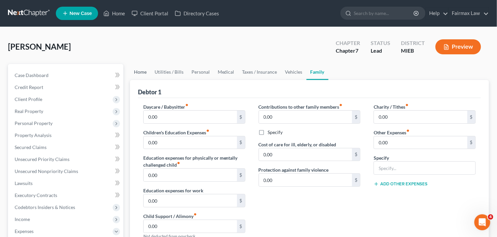
click at [146, 70] on link "Home" at bounding box center [140, 72] width 21 height 16
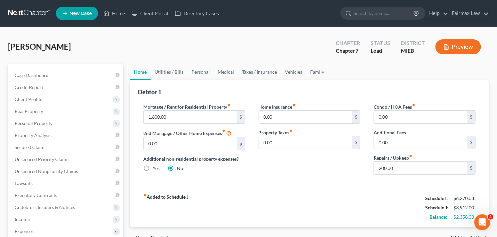
click at [286, 174] on div "Home Insurance fiber_manual_record 0.00 $ Property Taxes fiber_manual_record 0.…" at bounding box center [309, 141] width 115 height 77
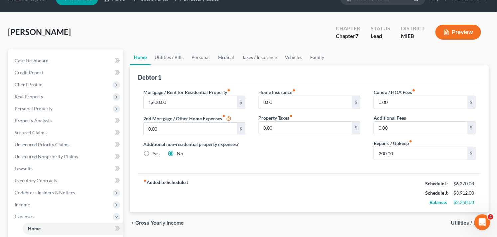
scroll to position [74, 0]
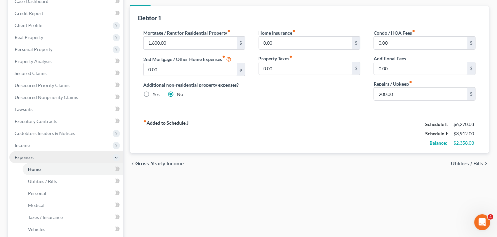
click at [50, 156] on span "Expenses" at bounding box center [66, 157] width 114 height 12
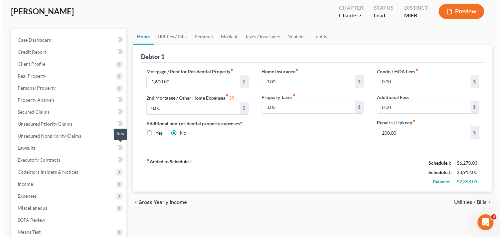
scroll to position [0, 0]
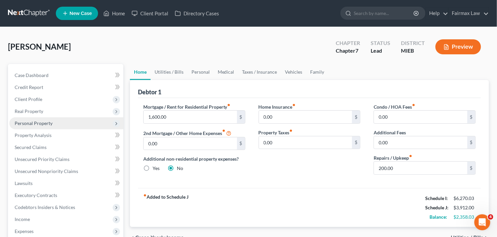
click at [61, 122] on span "Personal Property" at bounding box center [66, 123] width 114 height 12
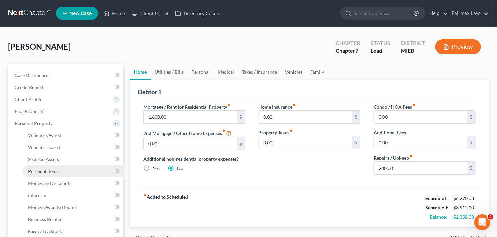
click at [59, 172] on link "Personal Items" at bounding box center [73, 171] width 101 height 12
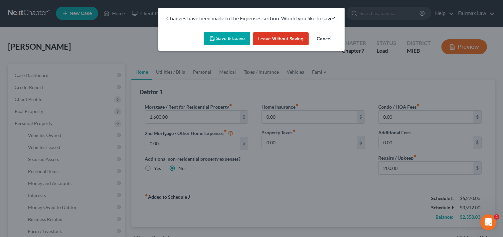
click at [214, 38] on icon "button" at bounding box center [212, 39] width 4 height 4
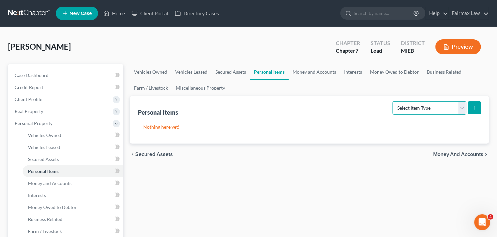
click at [424, 106] on select "Select Item Type Clothing Collectibles Of Value Electronics Firearms Household …" at bounding box center [430, 107] width 74 height 13
select select "clothing"
click at [394, 101] on select "Select Item Type Clothing Collectibles Of Value Electronics Firearms Household …" at bounding box center [430, 107] width 74 height 13
click at [472, 105] on icon "submit" at bounding box center [474, 107] width 5 height 5
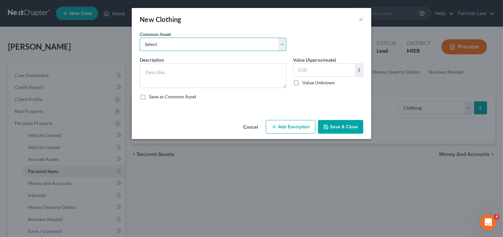
click at [230, 44] on select "Select Common clothing Common clothing Everyday clothing Professional Men's wea…" at bounding box center [213, 44] width 147 height 13
select select "2"
click at [140, 38] on select "Select Common clothing Common clothing Everyday clothing Professional Men's wea…" at bounding box center [213, 44] width 147 height 13
type textarea "Everyday clothing"
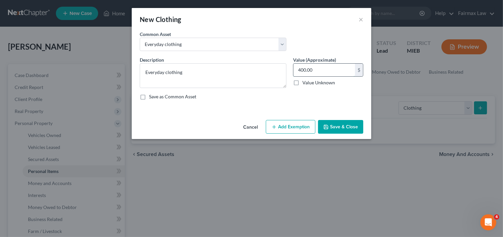
click at [318, 69] on input "400.00" at bounding box center [324, 70] width 62 height 13
type input "700.00"
click at [303, 128] on button "Add Exemption" at bounding box center [291, 127] width 50 height 14
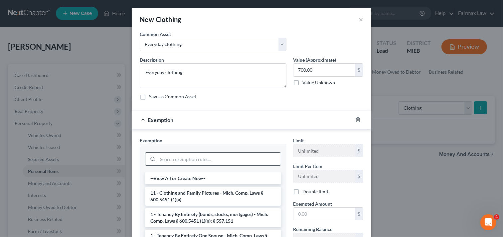
click at [211, 160] on input "search" at bounding box center [219, 158] width 123 height 13
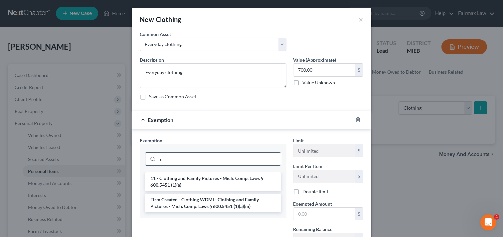
type input "c"
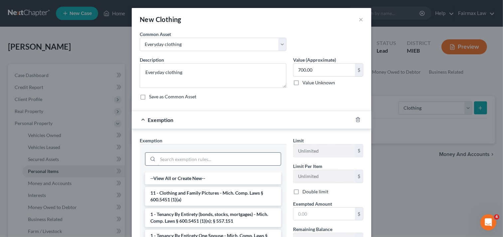
click at [227, 158] on input "search" at bounding box center [219, 158] width 123 height 13
type input "c"
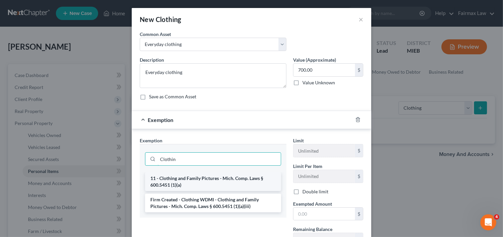
type input "Clothin"
click at [234, 182] on li "11 - Clothing and Family Pictures - Mich. Comp. Laws § 600.5451 (1)(a)" at bounding box center [213, 181] width 136 height 19
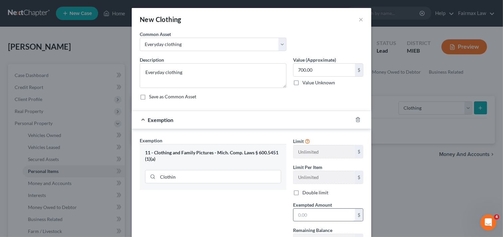
click at [310, 213] on input "text" at bounding box center [324, 214] width 62 height 13
type input "700.00"
click at [282, 213] on div "Exemption Set must be selected for CA. Exemption * 11 - Clothing and Family Pic…" at bounding box center [212, 194] width 153 height 115
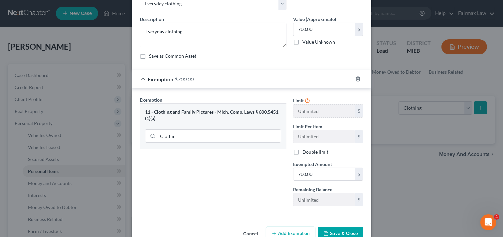
scroll to position [58, 0]
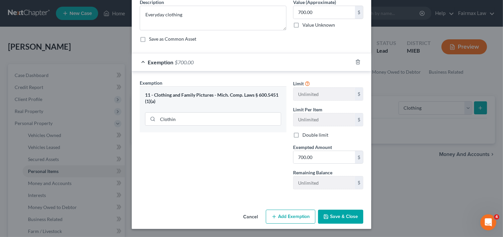
click at [341, 216] on button "Save & Close" at bounding box center [340, 216] width 45 height 14
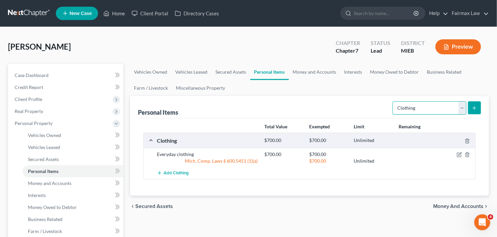
click at [430, 107] on select "Select Item Type Clothing Collectibles Of Value Electronics Firearms Household …" at bounding box center [430, 107] width 74 height 13
select select "electronics"
click at [394, 101] on select "Select Item Type Clothing Collectibles Of Value Electronics Firearms Household …" at bounding box center [430, 107] width 74 height 13
click at [475, 104] on button "submit" at bounding box center [475, 107] width 13 height 13
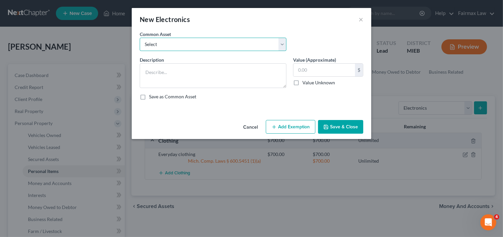
click at [248, 44] on select "Select Household Electronics, including cell phones, PC or tablet device, telev…" at bounding box center [213, 44] width 147 height 13
select select "0"
click at [140, 38] on select "Select Household Electronics, including cell phones, PC or tablet device, telev…" at bounding box center [213, 44] width 147 height 13
type textarea "Household Electronics, including cell phones, PC or tablet device, televisions,…"
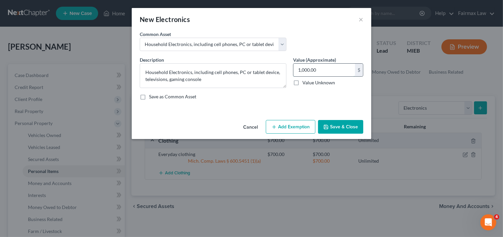
click at [331, 70] on input "1,000.00" at bounding box center [324, 70] width 62 height 13
type input "1,000.00"
click at [294, 126] on button "Add Exemption" at bounding box center [291, 127] width 50 height 14
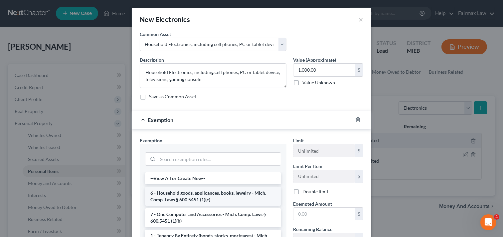
click at [230, 195] on li "6 - Household goods, applicances, books, jewelry - Mich. Comp. Laws § 600.5451 …" at bounding box center [213, 196] width 136 height 19
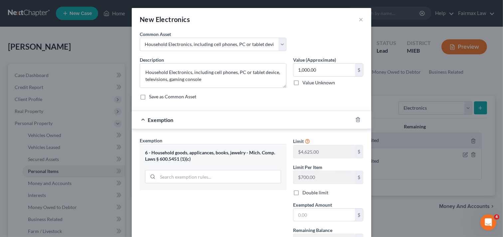
drag, startPoint x: 315, startPoint y: 211, endPoint x: 300, endPoint y: 200, distance: 19.2
click at [315, 211] on input "text" at bounding box center [324, 214] width 62 height 13
type input "1,000.00"
click at [280, 210] on div "Exemption Set must be selected for CA. Exemption * 6 - Household goods, applica…" at bounding box center [212, 194] width 153 height 115
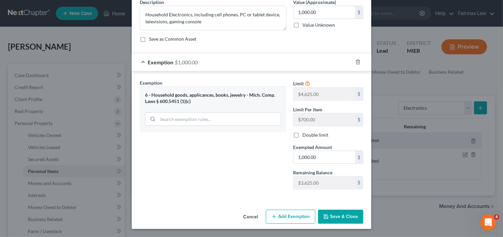
click at [340, 217] on button "Save & Close" at bounding box center [340, 216] width 45 height 14
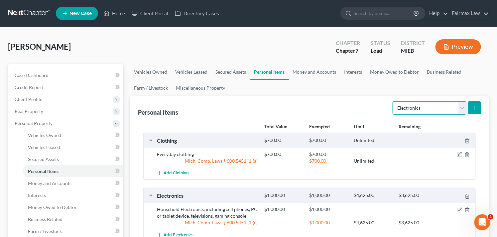
click at [418, 105] on select "Select Item Type Clothing Collectibles Of Value Electronics Firearms Household …" at bounding box center [430, 107] width 74 height 13
select select "household_goods"
click at [394, 101] on select "Select Item Type Clothing Collectibles Of Value Electronics Firearms Household …" at bounding box center [430, 107] width 74 height 13
click at [474, 108] on line "submit" at bounding box center [474, 108] width 3 height 0
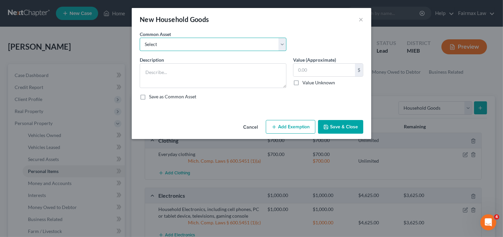
click at [239, 43] on select "Select Common household furnishings, appliances, and decor Common household fur…" at bounding box center [213, 44] width 147 height 13
select select "6"
click at [140, 38] on select "Select Common household furnishings, appliances, and decor Common household fur…" at bounding box center [213, 44] width 147 height 13
type textarea "Household Goods and Furnishings: Couch"
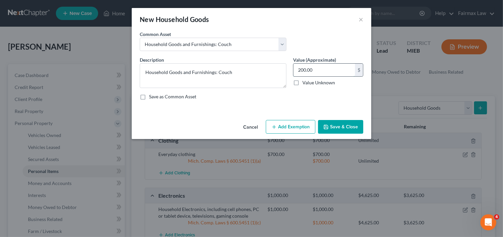
click at [322, 69] on input "200.00" at bounding box center [324, 70] width 62 height 13
type input "5,000.00"
click at [294, 125] on button "Add Exemption" at bounding box center [291, 127] width 50 height 14
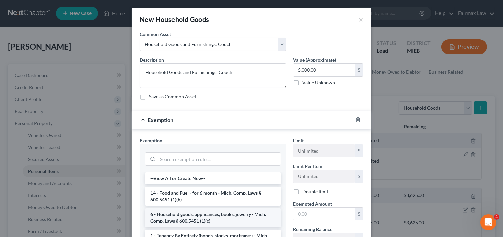
click at [216, 216] on li "6 - Household goods, applicances, books, jewelry - Mich. Comp. Laws § 600.5451 …" at bounding box center [213, 217] width 136 height 19
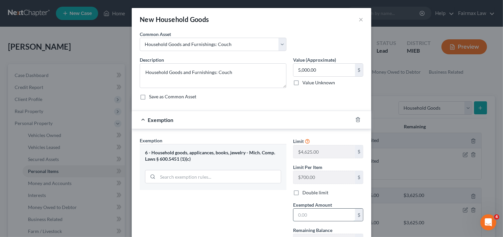
click at [314, 214] on input "text" at bounding box center [324, 214] width 62 height 13
type input "5,000.00"
click at [265, 214] on div "Exemption Set must be selected for CA. Exemption * 6 - Household goods, applica…" at bounding box center [212, 194] width 153 height 115
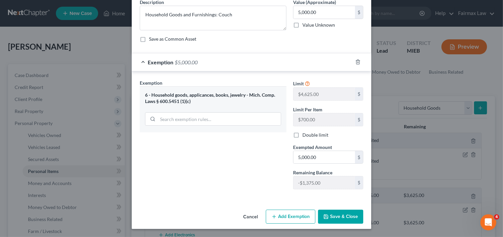
click at [338, 216] on button "Save & Close" at bounding box center [340, 216] width 45 height 14
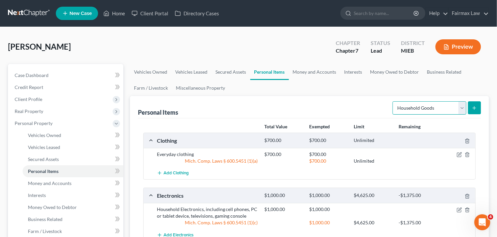
click at [443, 107] on select "Select Item Type Clothing Collectibles Of Value Electronics Firearms Household …" at bounding box center [430, 107] width 74 height 13
click at [432, 106] on select "Select Item Type Clothing Collectibles Of Value Electronics Firearms Household …" at bounding box center [430, 107] width 74 height 13
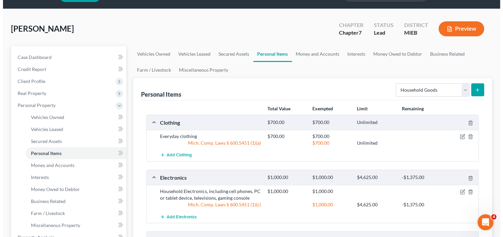
scroll to position [0, 0]
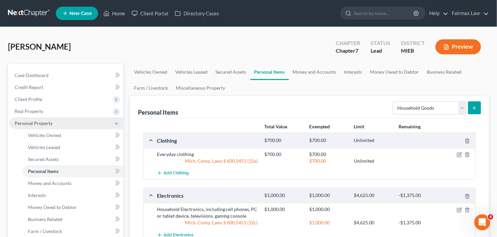
click at [69, 120] on span "Personal Property" at bounding box center [66, 123] width 114 height 12
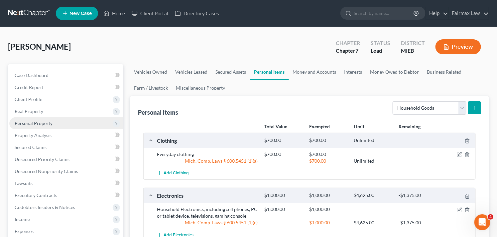
click at [69, 119] on span "Personal Property" at bounding box center [66, 123] width 114 height 12
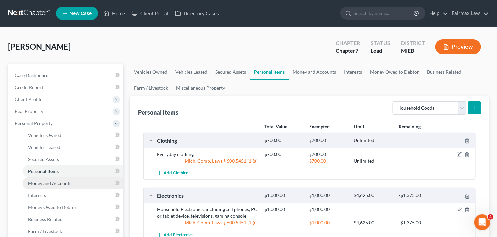
click at [55, 185] on link "Money and Accounts" at bounding box center [73, 183] width 101 height 12
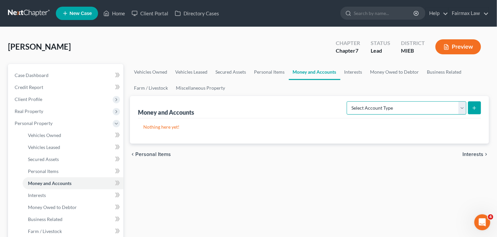
click at [427, 105] on select "Select Account Type Brokerage Cash on Hand Certificates of Deposit Checking Acc…" at bounding box center [407, 107] width 120 height 13
select select "cash_on_hand"
click at [348, 101] on select "Select Account Type Brokerage Cash on Hand Certificates of Deposit Checking Acc…" at bounding box center [407, 107] width 120 height 13
click at [477, 107] on icon "submit" at bounding box center [474, 107] width 5 height 5
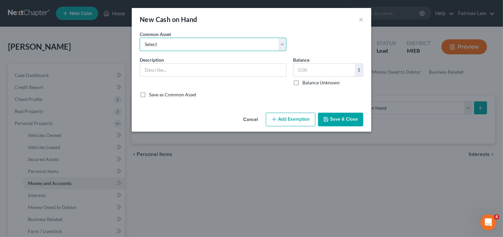
click at [227, 45] on select "Select Cash on Hand Cash Cash on hand on date of filing Cash on Hand" at bounding box center [213, 44] width 147 height 13
select select "0"
click at [140, 38] on select "Select Cash on Hand Cash Cash on hand on date of filing Cash on Hand" at bounding box center [213, 44] width 147 height 13
type input "Cash on Hand"
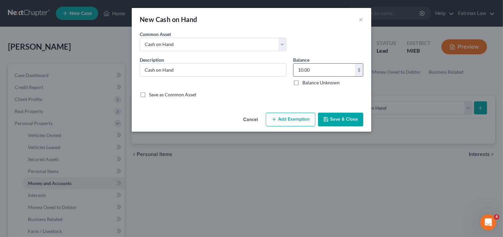
click at [317, 71] on input "10.00" at bounding box center [324, 70] width 62 height 13
type input "15.00"
click at [310, 117] on button "Add Exemption" at bounding box center [291, 119] width 50 height 14
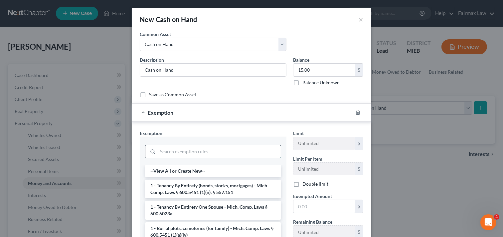
click at [214, 154] on input "search" at bounding box center [219, 151] width 123 height 13
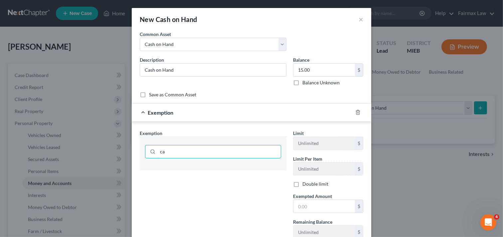
type input "c"
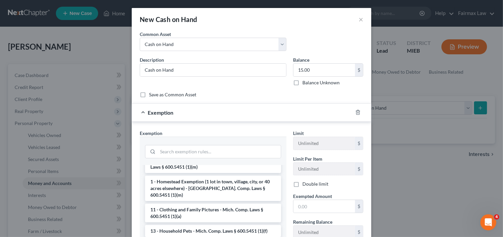
scroll to position [121, 0]
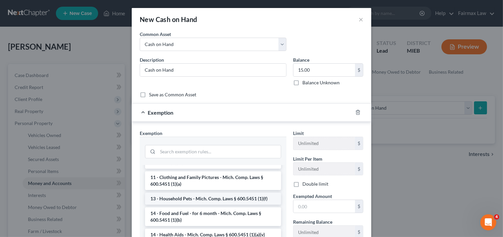
click at [234, 192] on li "13 - Household Pets - Mich. Comp. Laws § 600.5451 (1)(f)" at bounding box center [213, 198] width 136 height 12
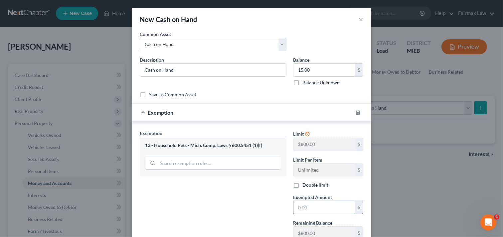
click at [310, 211] on input "text" at bounding box center [324, 207] width 62 height 13
type input "15.00"
click at [273, 202] on div "Exemption Set must be selected for CA. Exemption * 13 - Household Pets - Mich. …" at bounding box center [212, 186] width 153 height 115
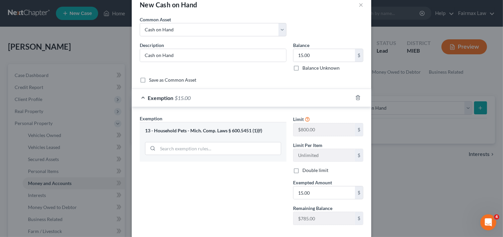
scroll to position [51, 0]
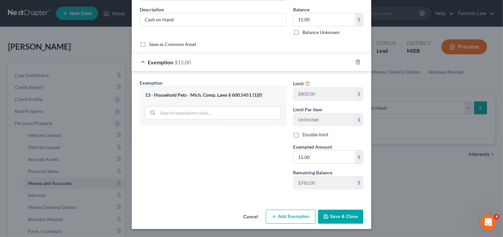
click at [350, 218] on button "Save & Close" at bounding box center [340, 216] width 45 height 14
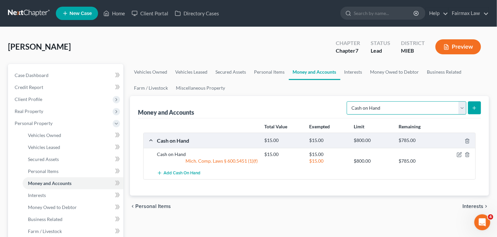
click at [447, 108] on select "Select Account Type Brokerage Cash on Hand Certificates of Deposit Checking Acc…" at bounding box center [407, 107] width 120 height 13
click at [418, 110] on select "Select Account Type Brokerage Cash on Hand Certificates of Deposit Checking Acc…" at bounding box center [407, 107] width 120 height 13
select select "checking"
click at [348, 101] on select "Select Account Type Brokerage Cash on Hand Certificates of Deposit Checking Acc…" at bounding box center [407, 107] width 120 height 13
click at [471, 108] on button "submit" at bounding box center [475, 107] width 13 height 13
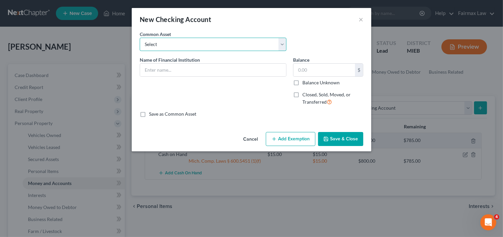
click at [186, 47] on select "Select Day Air FCU Daily Pay So-Fi Adventure Credit Union So-Fi Mountain Credit…" at bounding box center [213, 44] width 147 height 13
select select "24"
click at [140, 38] on select "Select Day Air FCU Daily Pay So-Fi Adventure Credit Union So-Fi Mountain Credit…" at bounding box center [213, 44] width 147 height 13
type input "Chase Bank"
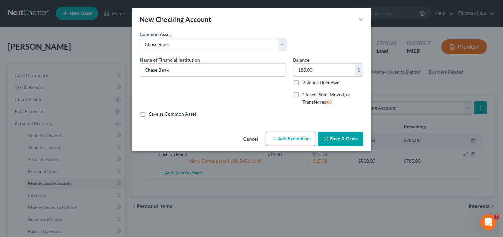
click at [298, 138] on button "Add Exemption" at bounding box center [291, 139] width 50 height 14
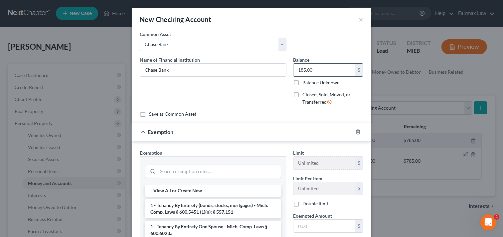
click at [315, 67] on input "185.00" at bounding box center [324, 70] width 62 height 13
type input "17.3"
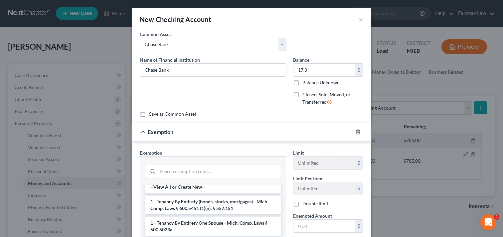
scroll to position [0, 0]
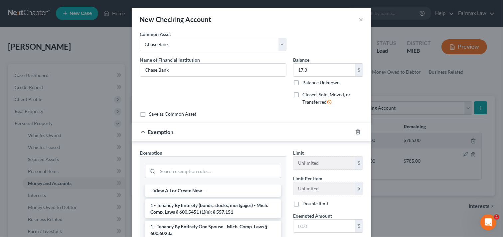
drag, startPoint x: 295, startPoint y: 18, endPoint x: 294, endPoint y: 6, distance: 12.3
click at [294, 6] on div "New Checking Account × An exemption set must first be selected from the Filing …" at bounding box center [251, 118] width 503 height 237
click at [181, 172] on input "search" at bounding box center [219, 171] width 123 height 13
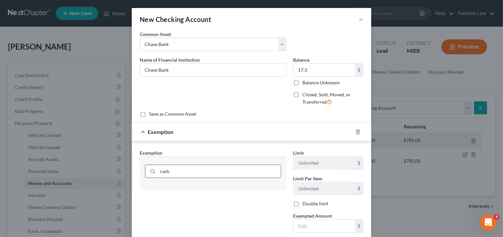
click at [204, 172] on input "cash" at bounding box center [219, 171] width 123 height 13
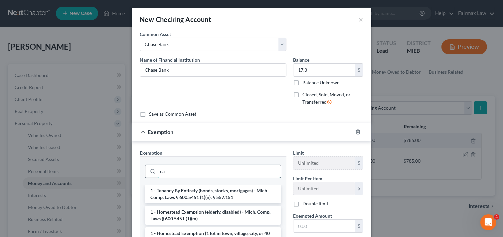
type input "c"
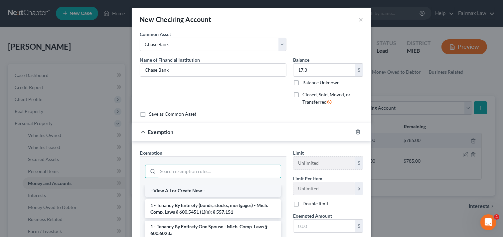
click at [200, 191] on li "--View All or Create New--" at bounding box center [213, 190] width 136 height 12
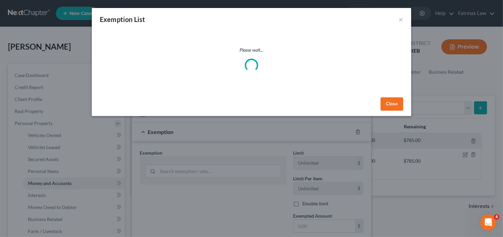
select select "24"
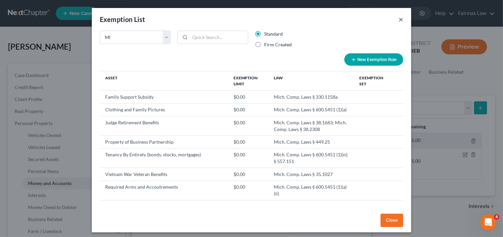
click at [400, 19] on button "×" at bounding box center [401, 19] width 5 height 8
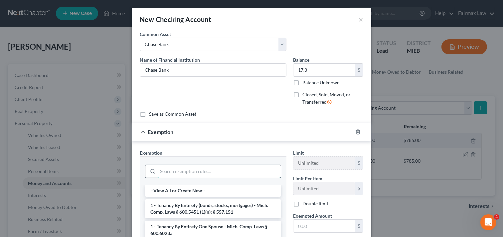
click at [195, 172] on input "search" at bounding box center [219, 171] width 123 height 13
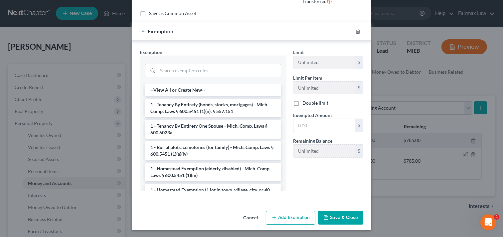
click at [248, 217] on button "Cancel" at bounding box center [250, 217] width 25 height 13
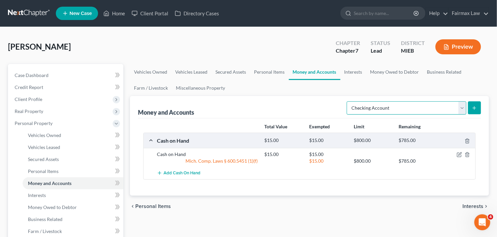
click at [439, 108] on select "Select Account Type Brokerage Cash on Hand Certificates of Deposit Checking Acc…" at bounding box center [407, 107] width 120 height 13
click at [348, 101] on select "Select Account Type Brokerage Cash on Hand Certificates of Deposit Checking Acc…" at bounding box center [407, 107] width 120 height 13
click at [478, 105] on button "submit" at bounding box center [475, 107] width 13 height 13
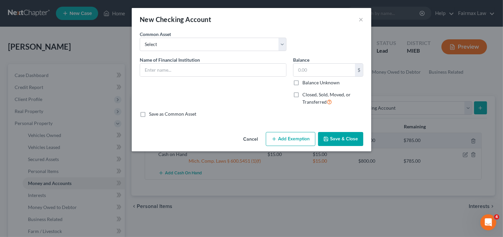
click at [255, 137] on button "Cancel" at bounding box center [250, 138] width 25 height 13
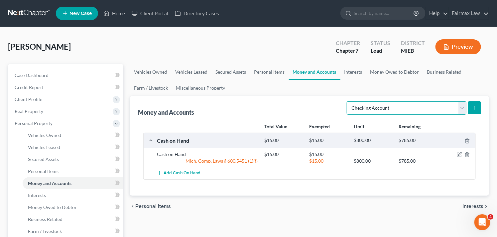
click at [384, 108] on select "Select Account Type Brokerage Cash on Hand Certificates of Deposit Checking Acc…" at bounding box center [407, 107] width 120 height 13
click at [348, 101] on select "Select Account Type Brokerage Cash on Hand Certificates of Deposit Checking Acc…" at bounding box center [407, 107] width 120 height 13
click at [473, 105] on icon "submit" at bounding box center [474, 107] width 5 height 5
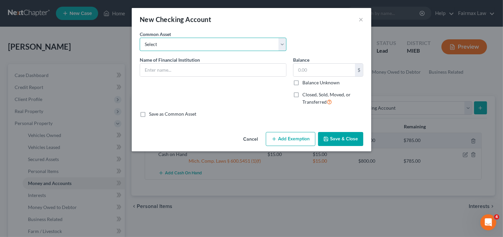
click at [238, 42] on select "Select Day Air FCU Daily Pay So-Fi Adventure Credit Union So-Fi Mountain Credit…" at bounding box center [213, 44] width 147 height 13
select select "20"
click at [140, 38] on select "Select Day Air FCU Daily Pay So-Fi Adventure Credit Union So-Fi Mountain Credit…" at bounding box center [213, 44] width 147 height 13
type input "Chase Bank"
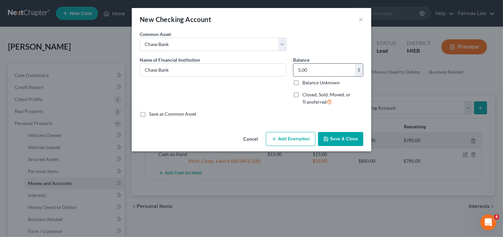
click at [314, 68] on input "5.00" at bounding box center [324, 70] width 62 height 13
type input "17.3"
click at [357, 136] on button "Save & Close" at bounding box center [340, 139] width 45 height 14
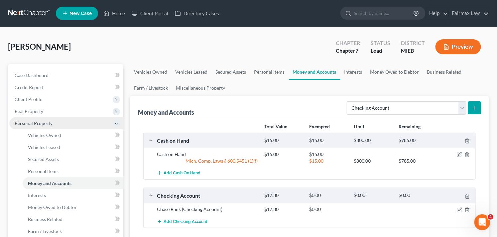
click at [51, 122] on span "Personal Property" at bounding box center [34, 123] width 38 height 6
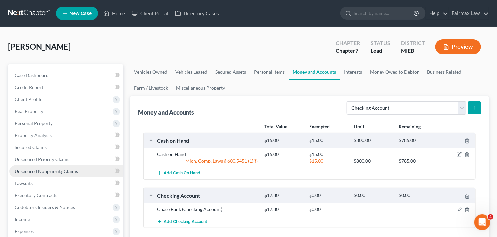
click at [67, 168] on span "Unsecured Nonpriority Claims" at bounding box center [47, 171] width 64 height 6
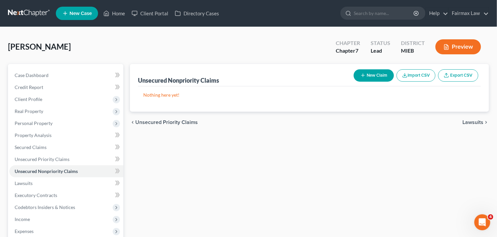
click at [419, 76] on button "Import CSV" at bounding box center [416, 75] width 39 height 12
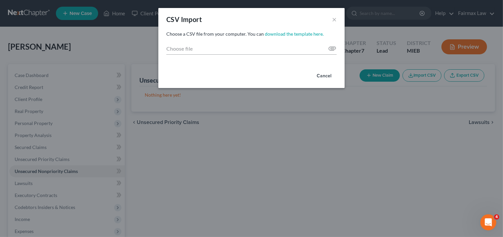
type input "C:\fakepath\2025 (9) (1).csv"
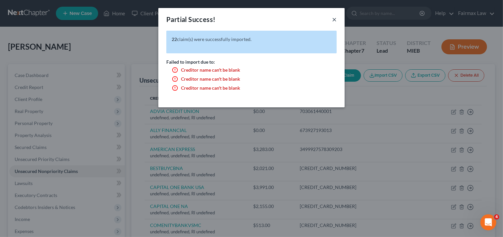
click at [335, 20] on button "×" at bounding box center [334, 19] width 5 height 8
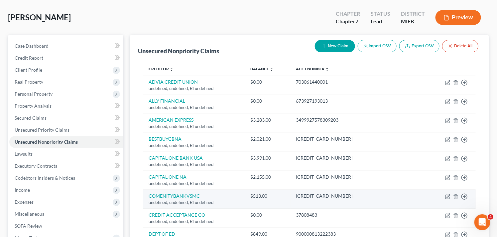
scroll to position [44, 0]
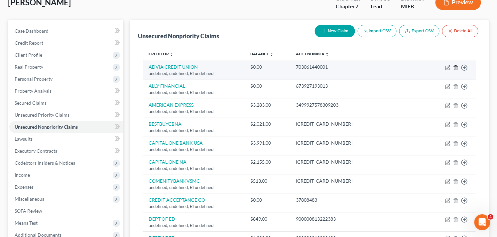
click at [457, 68] on icon "button" at bounding box center [456, 67] width 5 height 5
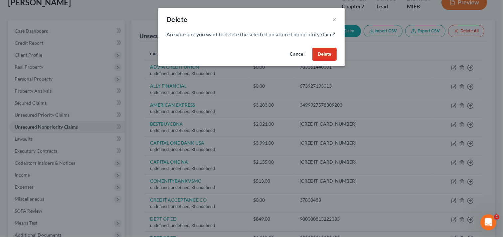
click at [320, 58] on button "Delete" at bounding box center [324, 54] width 24 height 13
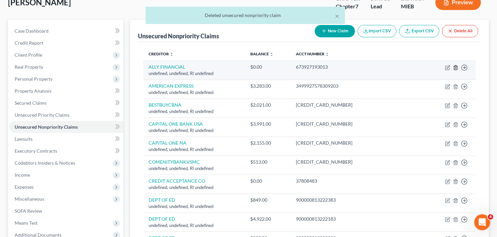
click at [457, 67] on icon "button" at bounding box center [456, 67] width 5 height 5
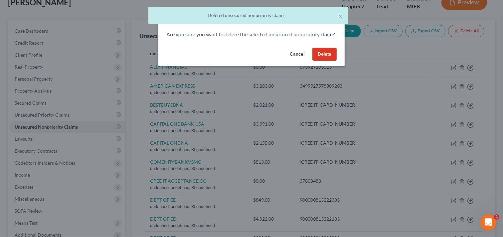
click at [328, 61] on button "Delete" at bounding box center [324, 54] width 24 height 13
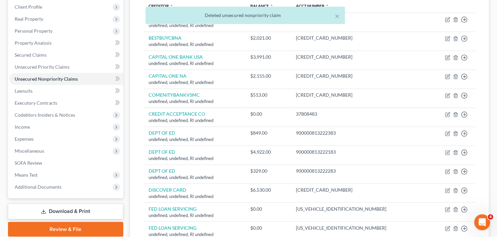
scroll to position [94, 0]
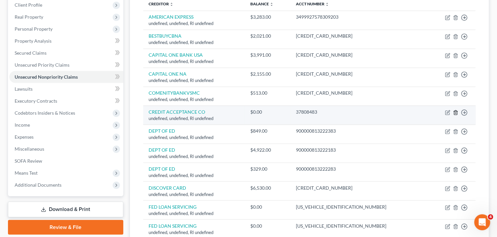
click at [456, 111] on icon "button" at bounding box center [456, 112] width 5 height 5
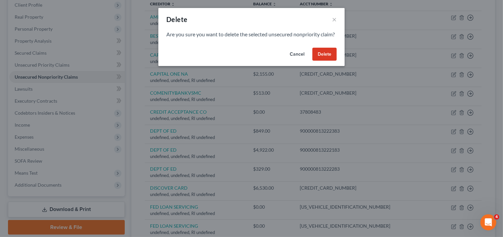
click at [326, 57] on button "Delete" at bounding box center [324, 54] width 24 height 13
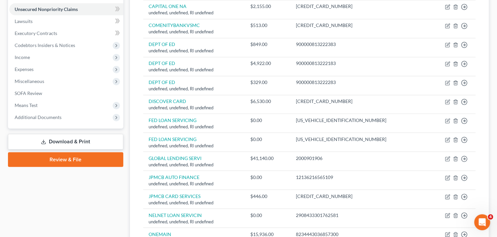
scroll to position [164, 0]
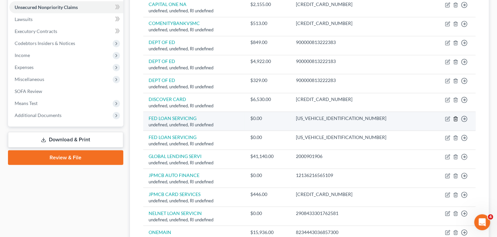
click at [456, 119] on line "button" at bounding box center [456, 118] width 0 height 1
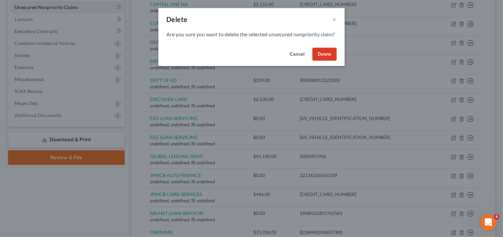
click at [324, 60] on button "Delete" at bounding box center [324, 54] width 24 height 13
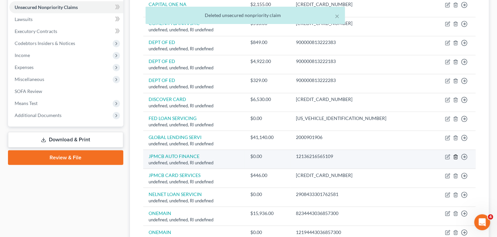
click at [457, 157] on icon "button" at bounding box center [456, 156] width 5 height 5
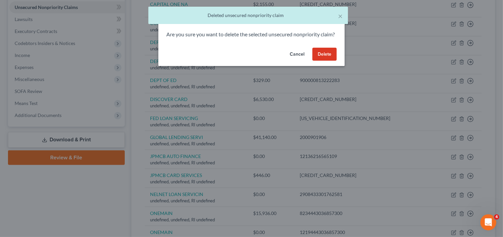
click at [327, 61] on button "Delete" at bounding box center [324, 54] width 24 height 13
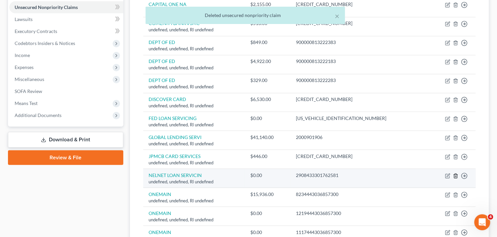
click at [457, 174] on icon "button" at bounding box center [456, 175] width 3 height 4
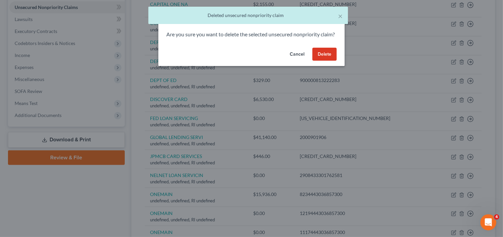
click at [316, 60] on button "Delete" at bounding box center [324, 54] width 24 height 13
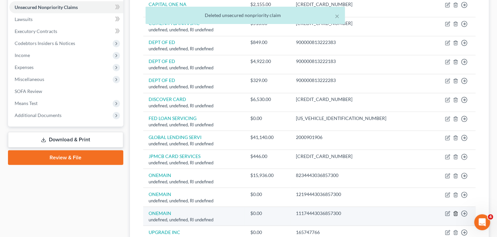
click at [455, 213] on icon "button" at bounding box center [456, 213] width 5 height 5
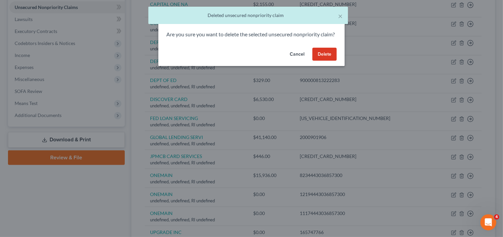
click at [323, 61] on button "Delete" at bounding box center [324, 54] width 24 height 13
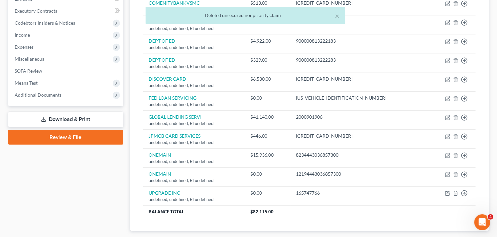
scroll to position [200, 0]
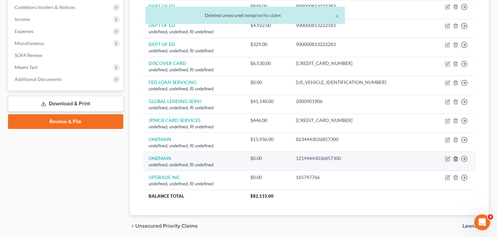
click at [455, 157] on icon "button" at bounding box center [456, 158] width 5 height 5
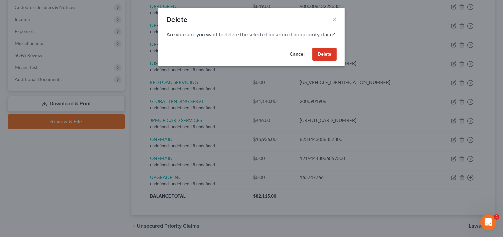
click at [323, 61] on button "Delete" at bounding box center [324, 54] width 24 height 13
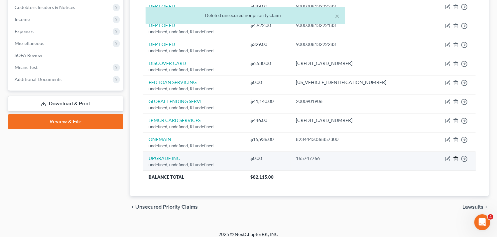
click at [455, 158] on icon "button" at bounding box center [456, 158] width 5 height 5
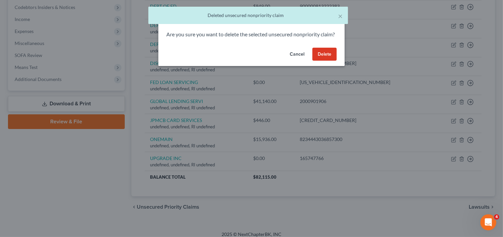
click at [322, 61] on button "Delete" at bounding box center [324, 54] width 24 height 13
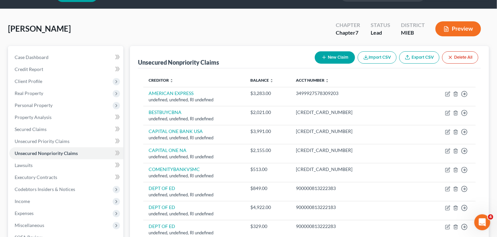
scroll to position [17, 0]
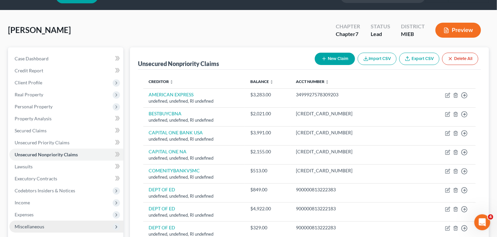
click at [69, 224] on span "Miscellaneous" at bounding box center [66, 226] width 114 height 12
click at [67, 226] on span "Miscellaneous" at bounding box center [66, 226] width 114 height 12
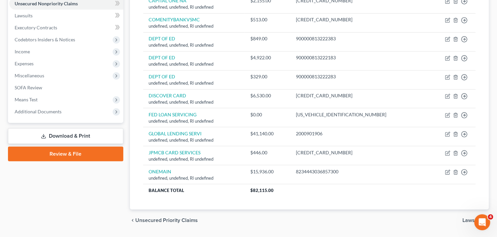
scroll to position [179, 0]
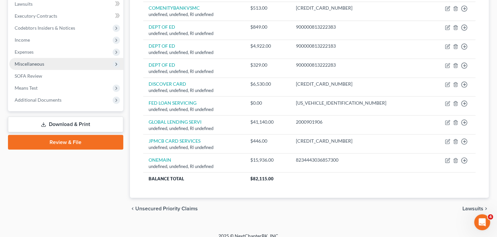
click at [82, 61] on span "Miscellaneous" at bounding box center [66, 64] width 114 height 12
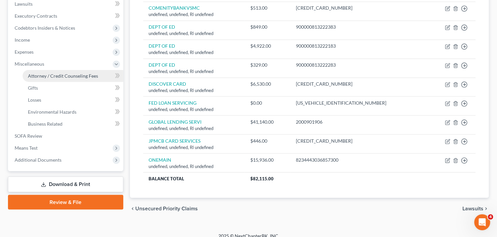
click at [84, 73] on span "Attorney / Credit Counseling Fees" at bounding box center [63, 76] width 70 height 6
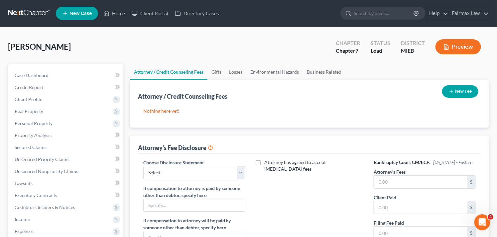
click at [457, 92] on button "New Fee" at bounding box center [461, 91] width 36 height 12
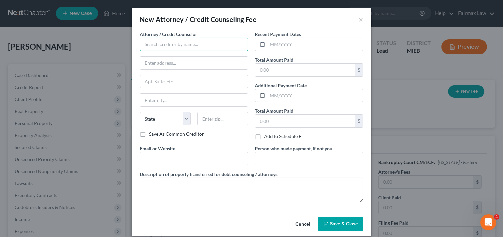
click at [182, 47] on input "text" at bounding box center [194, 44] width 108 height 13
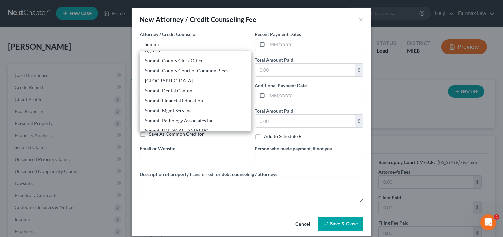
scroll to position [70, 0]
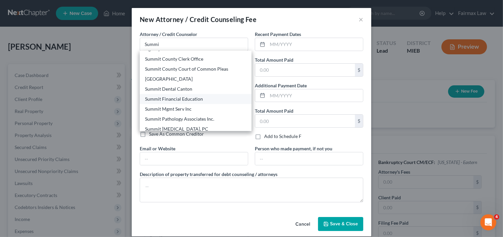
click at [193, 101] on div "Summit Financial Education" at bounding box center [195, 98] width 101 height 7
type input "Summit Financial Education"
type input "Attn: Customer Service"
type input "[STREET_ADDRESS]"
type input "[GEOGRAPHIC_DATA]"
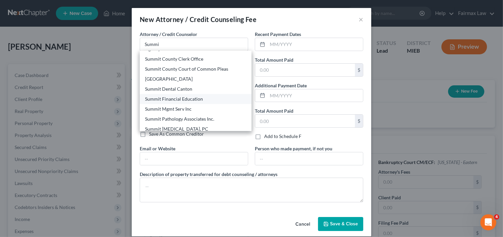
select select "3"
type input "85712"
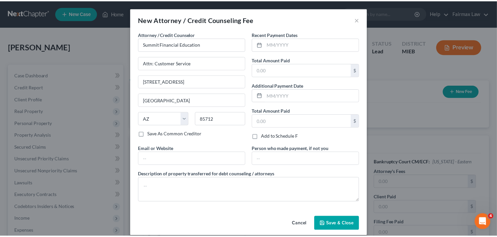
scroll to position [0, 0]
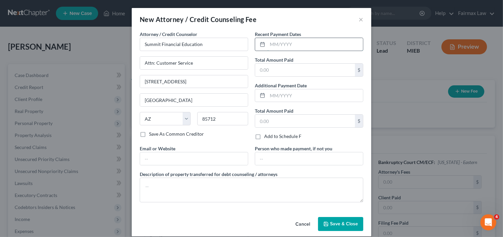
click at [307, 39] on input "text" at bounding box center [315, 44] width 95 height 13
click at [311, 69] on input "text" at bounding box center [305, 70] width 100 height 13
click at [202, 187] on textarea at bounding box center [252, 189] width 224 height 25
click at [180, 192] on textarea at bounding box center [252, 189] width 224 height 25
click at [336, 225] on span "Save & Close" at bounding box center [344, 224] width 28 height 6
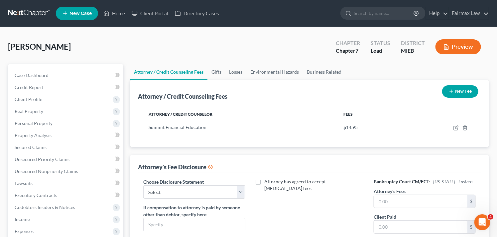
click at [334, 210] on div "Attorney has agreed to accept [MEDICAL_DATA] fees" at bounding box center [309, 239] width 115 height 123
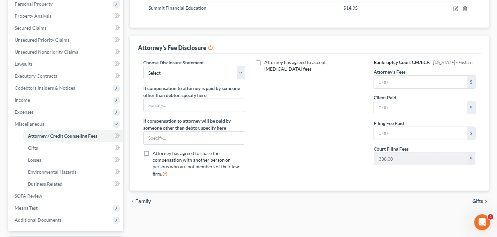
scroll to position [133, 0]
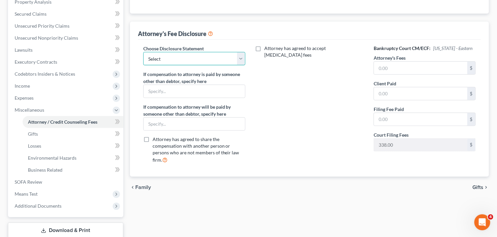
click at [189, 54] on select "Select WDMI - Chapter 13 - Disclosure of Attorney Compensation OHNB & MIWB Disc…" at bounding box center [194, 58] width 102 height 13
click at [143, 52] on select "Select WDMI - Chapter 13 - Disclosure of Attorney Compensation OHNB & MIWB Disc…" at bounding box center [194, 58] width 102 height 13
click at [398, 70] on input "text" at bounding box center [421, 68] width 94 height 13
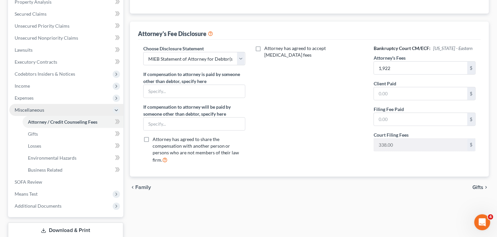
click at [61, 110] on span "Miscellaneous" at bounding box center [66, 110] width 114 height 12
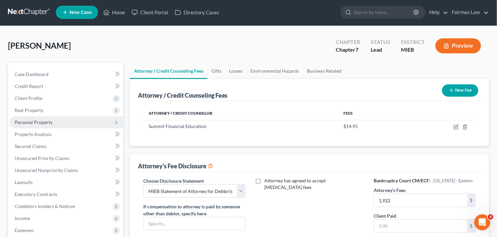
scroll to position [0, 0]
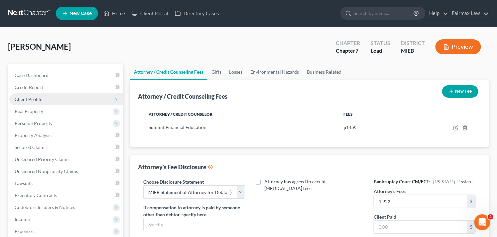
click at [68, 100] on span "Client Profile" at bounding box center [66, 99] width 114 height 12
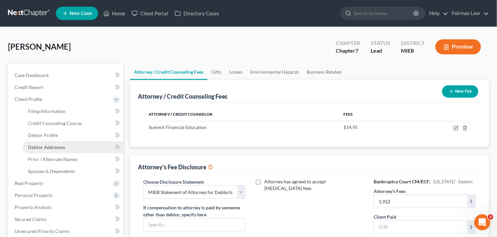
click at [61, 144] on span "Debtor Addresses" at bounding box center [46, 147] width 37 height 6
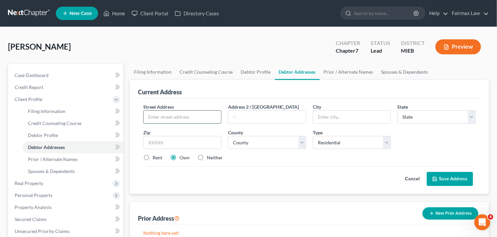
click at [187, 117] on input "text" at bounding box center [183, 116] width 78 height 13
click at [188, 139] on input "text" at bounding box center [182, 142] width 78 height 13
click at [153, 157] on label "Rent" at bounding box center [158, 157] width 10 height 7
click at [155, 157] on input "Rent" at bounding box center [157, 156] width 4 height 4
click at [262, 141] on select "[GEOGRAPHIC_DATA] [GEOGRAPHIC_DATA] [GEOGRAPHIC_DATA] [GEOGRAPHIC_DATA] [GEOGRA…" at bounding box center [267, 142] width 78 height 13
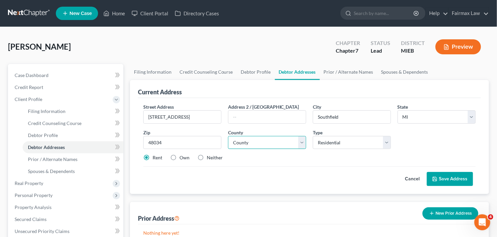
click at [228, 136] on select "[GEOGRAPHIC_DATA] [GEOGRAPHIC_DATA] [GEOGRAPHIC_DATA] [GEOGRAPHIC_DATA] [GEOGRA…" at bounding box center [267, 142] width 78 height 13
click at [291, 144] on select "[GEOGRAPHIC_DATA] [GEOGRAPHIC_DATA] [GEOGRAPHIC_DATA] [GEOGRAPHIC_DATA] [GEOGRA…" at bounding box center [267, 142] width 78 height 13
click at [228, 136] on select "[GEOGRAPHIC_DATA] [GEOGRAPHIC_DATA] [GEOGRAPHIC_DATA] [GEOGRAPHIC_DATA] [GEOGRA…" at bounding box center [267, 142] width 78 height 13
click at [361, 140] on select "Select Residential Mailing Rental Business" at bounding box center [352, 142] width 78 height 13
click at [313, 136] on select "Select Residential Mailing Rental Business" at bounding box center [352, 142] width 78 height 13
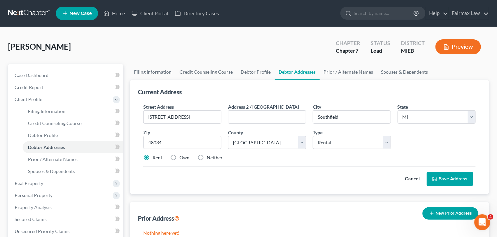
click at [457, 177] on button "Save Address" at bounding box center [450, 179] width 46 height 14
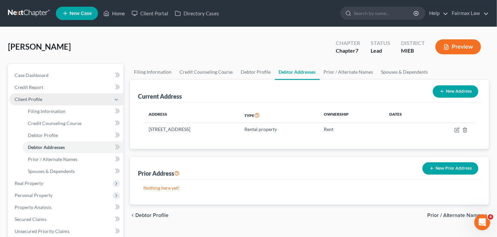
drag, startPoint x: 47, startPoint y: 99, endPoint x: 51, endPoint y: 100, distance: 3.8
click at [47, 99] on span "Client Profile" at bounding box center [66, 99] width 114 height 12
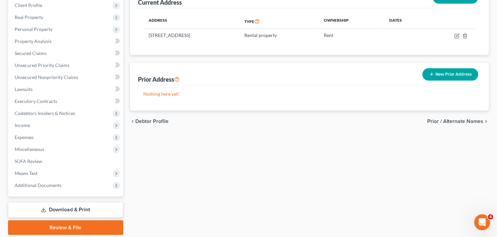
scroll to position [116, 0]
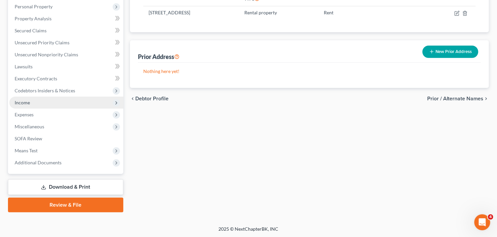
click at [57, 102] on span "Income" at bounding box center [66, 102] width 114 height 12
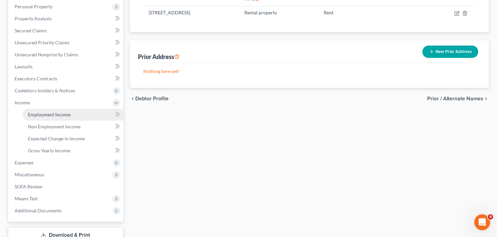
click at [64, 111] on span "Employment Income" at bounding box center [49, 114] width 43 height 6
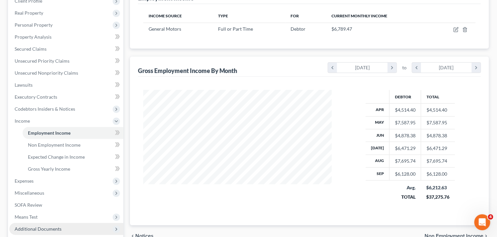
scroll to position [133, 0]
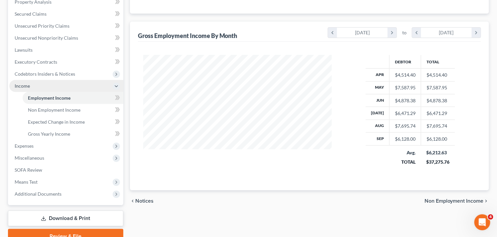
click at [32, 85] on span "Income" at bounding box center [66, 86] width 114 height 12
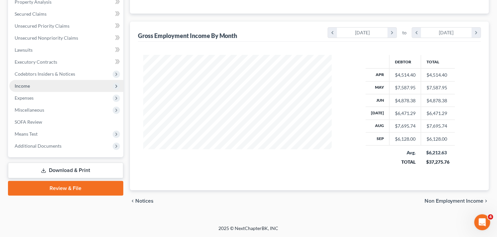
click at [43, 85] on span "Income" at bounding box center [66, 86] width 114 height 12
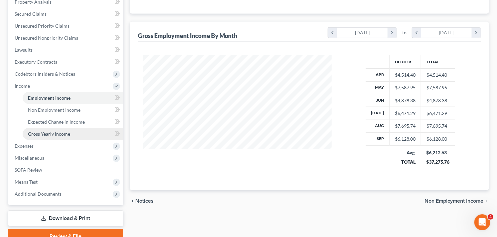
click at [55, 131] on span "Gross Yearly Income" at bounding box center [49, 134] width 42 height 6
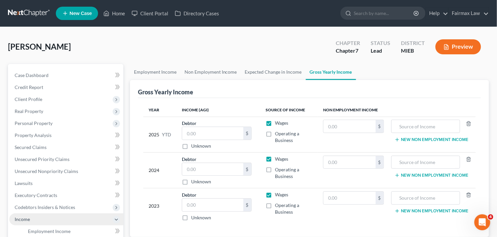
click at [48, 217] on span "Income" at bounding box center [66, 219] width 114 height 12
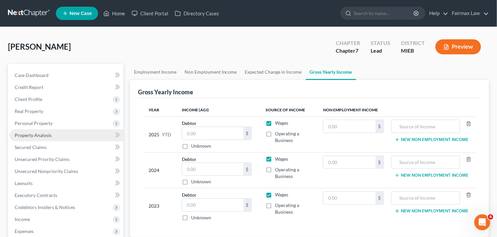
click at [72, 135] on link "Property Analysis" at bounding box center [66, 135] width 114 height 12
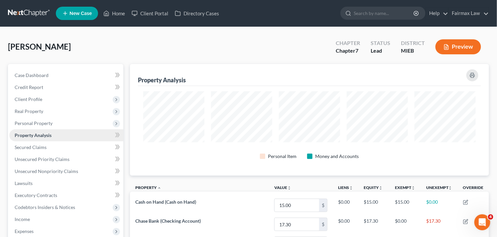
scroll to position [111, 359]
click at [65, 183] on link "Lawsuits" at bounding box center [66, 183] width 114 height 12
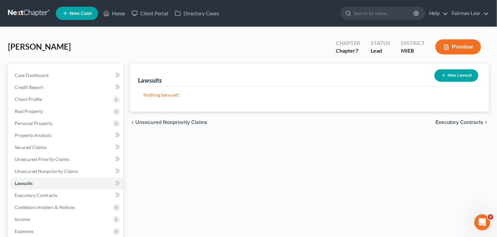
click at [457, 77] on button "New Lawsuit" at bounding box center [457, 75] width 44 height 12
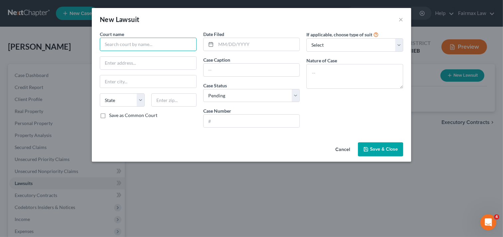
click at [168, 44] on input "text" at bounding box center [148, 44] width 97 height 13
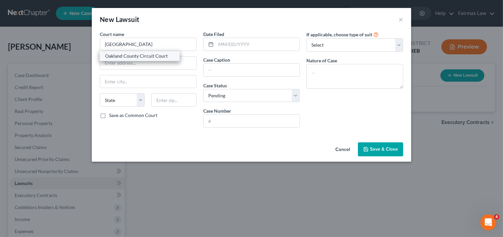
click at [163, 55] on div "Oakland County Circuit Court" at bounding box center [139, 56] width 69 height 7
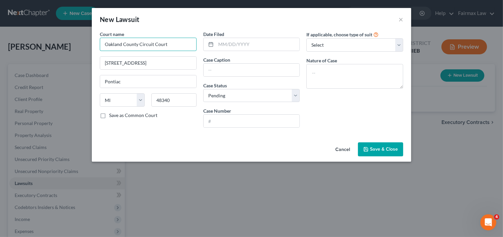
click at [152, 45] on input "Oakland County Circuit Court" at bounding box center [148, 44] width 97 height 13
click at [160, 44] on input "Oakland County Court" at bounding box center [148, 44] width 97 height 13
click at [254, 121] on input "text" at bounding box center [252, 120] width 96 height 13
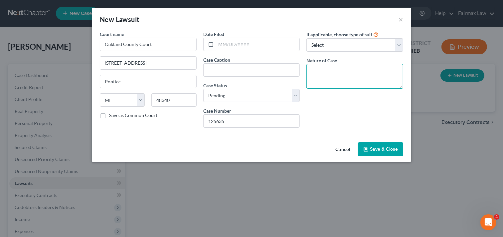
click at [342, 79] on textarea at bounding box center [354, 76] width 97 height 25
click at [339, 44] on select "Select Repossession Garnishment Foreclosure Attached, Seized, Or Levied Other" at bounding box center [354, 44] width 97 height 13
click at [369, 45] on select "Select Repossession Garnishment Foreclosure Attached, Seized, Or Levied Other" at bounding box center [354, 44] width 97 height 13
click at [381, 149] on span "Save & Close" at bounding box center [384, 149] width 28 height 6
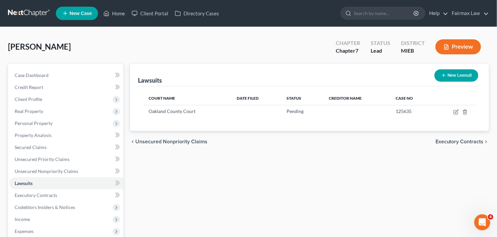
click at [446, 76] on icon "button" at bounding box center [444, 75] width 5 height 5
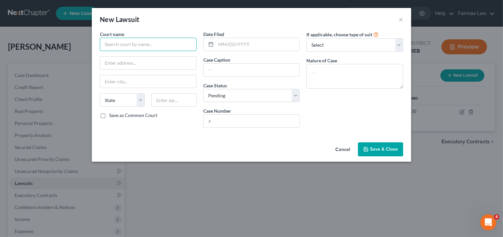
click at [147, 44] on input "text" at bounding box center [148, 44] width 97 height 13
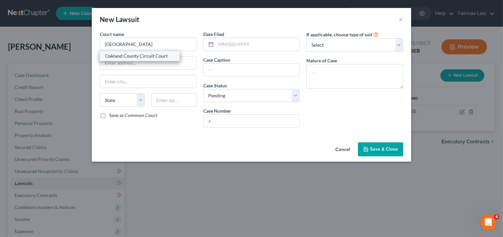
click at [147, 56] on div "Oakland County Circuit Court" at bounding box center [139, 56] width 69 height 7
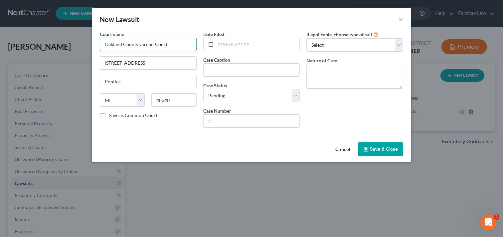
drag, startPoint x: 153, startPoint y: 44, endPoint x: 150, endPoint y: 40, distance: 4.5
click at [153, 44] on input "Oakland County Circuit Court" at bounding box center [148, 44] width 97 height 13
click at [252, 121] on input "text" at bounding box center [252, 120] width 96 height 13
click at [228, 121] on input "text" at bounding box center [252, 120] width 96 height 13
click at [388, 150] on span "Save & Close" at bounding box center [384, 149] width 28 height 6
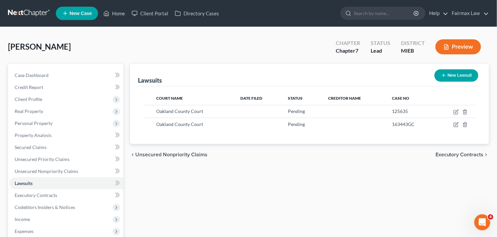
click at [457, 76] on button "New Lawsuit" at bounding box center [457, 75] width 44 height 12
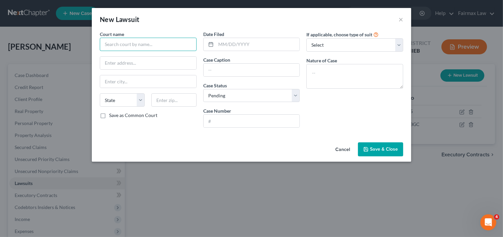
click at [145, 44] on input "text" at bounding box center [148, 44] width 97 height 13
click at [144, 44] on input "text" at bounding box center [148, 44] width 97 height 13
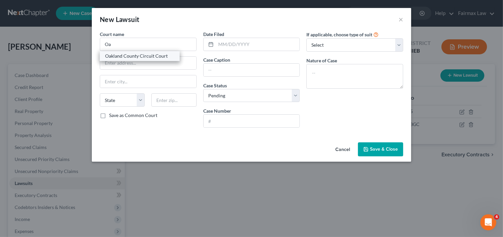
click at [144, 57] on div "Oakland County Circuit Court" at bounding box center [139, 56] width 69 height 7
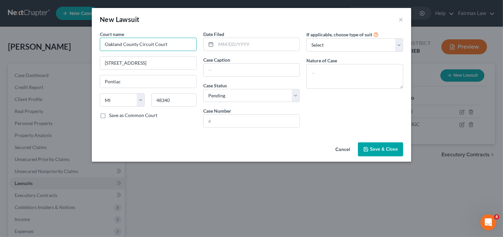
click at [154, 43] on input "Oakland County Circuit Court" at bounding box center [148, 44] width 97 height 13
click at [233, 118] on input "text" at bounding box center [252, 120] width 96 height 13
click at [381, 149] on span "Save & Close" at bounding box center [384, 149] width 28 height 6
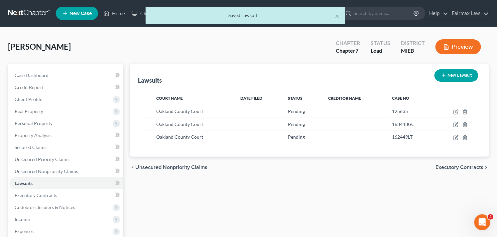
click at [455, 75] on button "New Lawsuit" at bounding box center [457, 75] width 44 height 12
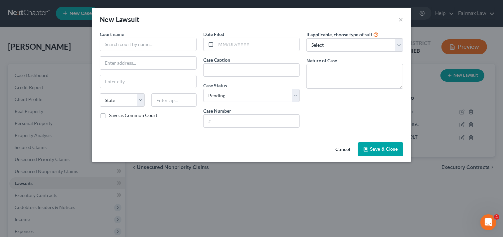
click at [348, 147] on button "Cancel" at bounding box center [342, 149] width 25 height 13
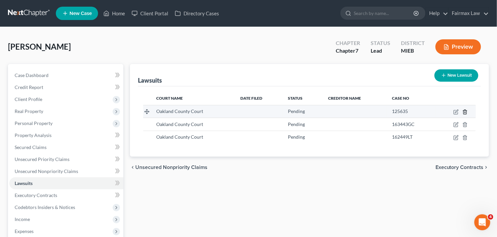
click at [467, 111] on icon "button" at bounding box center [465, 111] width 3 height 4
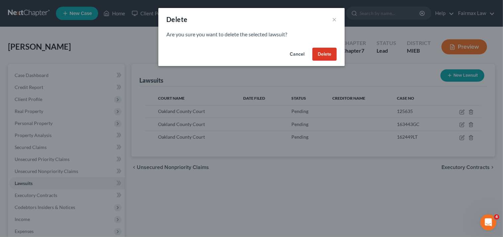
click at [319, 54] on button "Delete" at bounding box center [324, 54] width 24 height 13
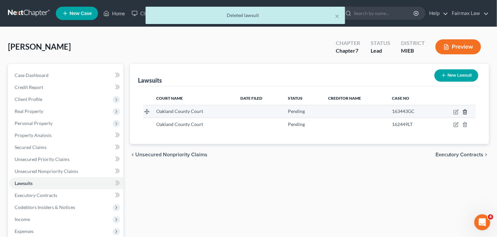
click at [466, 113] on icon "button" at bounding box center [465, 111] width 3 height 4
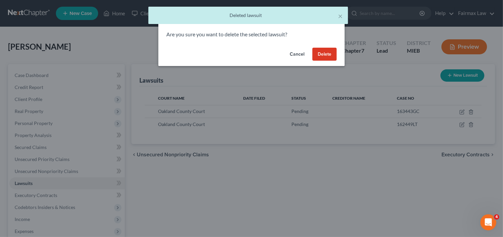
click at [328, 53] on button "Delete" at bounding box center [324, 54] width 24 height 13
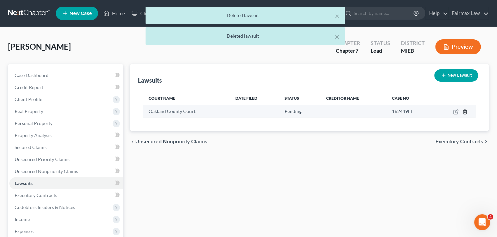
click at [464, 111] on icon "button" at bounding box center [465, 111] width 3 height 4
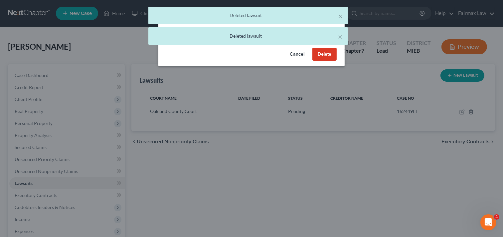
click at [327, 52] on button "Delete" at bounding box center [324, 54] width 24 height 13
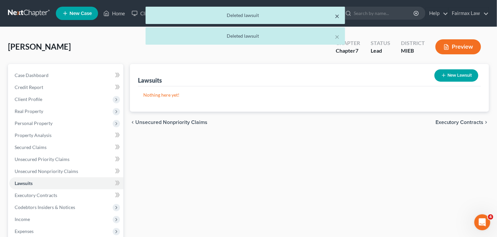
click at [338, 16] on button "×" at bounding box center [337, 16] width 5 height 8
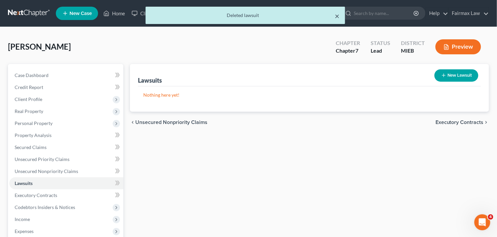
click at [338, 15] on button "×" at bounding box center [337, 16] width 5 height 8
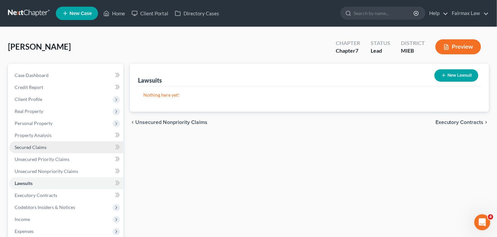
click at [68, 147] on link "Secured Claims" at bounding box center [66, 147] width 114 height 12
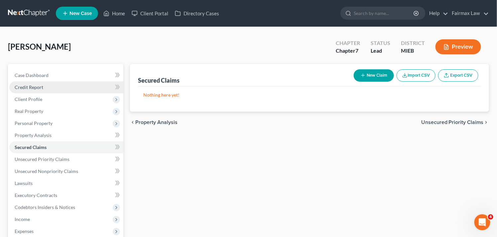
click at [64, 84] on link "Credit Report" at bounding box center [66, 87] width 114 height 12
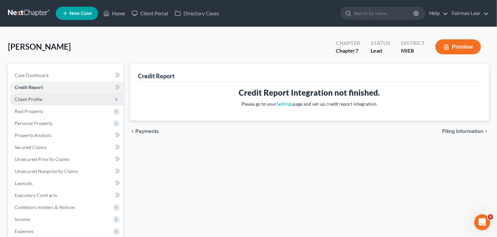
click at [62, 99] on span "Client Profile" at bounding box center [66, 99] width 114 height 12
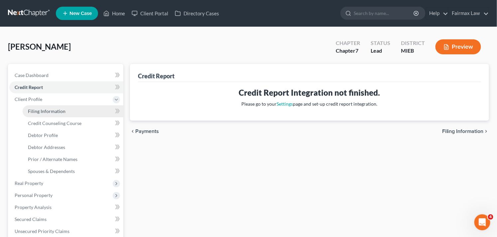
click at [63, 113] on link "Filing Information" at bounding box center [73, 111] width 101 height 12
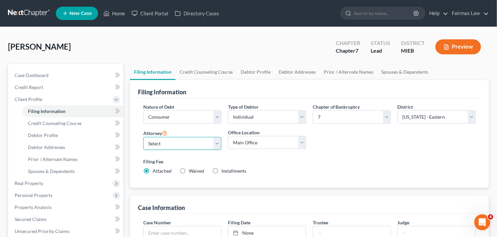
click at [192, 142] on select "Select [PERSON_NAME] [PERSON_NAME] [PERSON_NAME] [PERSON_NAME] [PERSON_NAME] [P…" at bounding box center [182, 143] width 78 height 13
click at [143, 137] on select "Select [PERSON_NAME] [PERSON_NAME] [PERSON_NAME] [PERSON_NAME] [PERSON_NAME] [P…" at bounding box center [182, 143] width 78 height 13
click at [222, 170] on label "Installments Installments" at bounding box center [234, 170] width 25 height 7
click at [224, 170] on input "Installments Installments" at bounding box center [226, 169] width 4 height 4
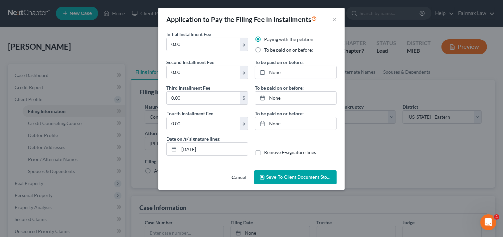
click at [238, 178] on button "Cancel" at bounding box center [238, 177] width 25 height 13
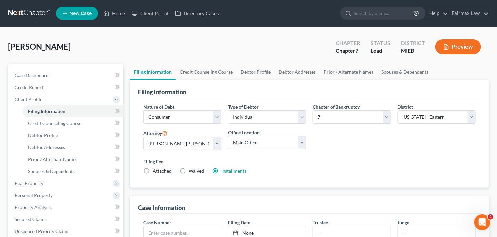
click at [153, 170] on label "Attached" at bounding box center [162, 170] width 19 height 7
click at [155, 170] on input "Attached" at bounding box center [157, 169] width 4 height 4
click at [496, 166] on div "[PERSON_NAME] Upgraded Chapter Chapter 7 Status Lead District MIEB Preview Peti…" at bounding box center [248, 237] width 497 height 420
click at [38, 101] on span "Client Profile" at bounding box center [29, 99] width 28 height 6
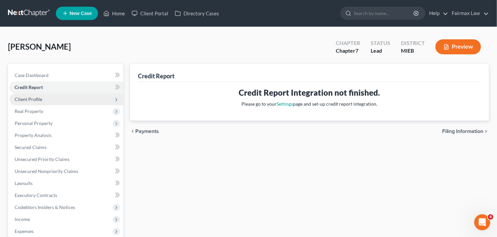
click at [87, 98] on span "Client Profile" at bounding box center [66, 99] width 114 height 12
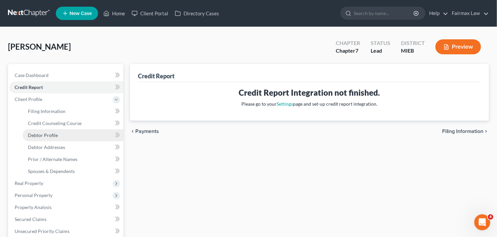
click at [52, 134] on span "Debtor Profile" at bounding box center [43, 135] width 30 height 6
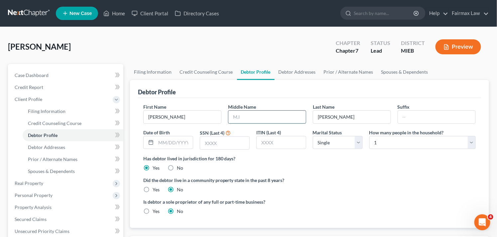
click at [254, 117] on input "text" at bounding box center [268, 116] width 78 height 13
click at [188, 142] on input "text" at bounding box center [174, 142] width 37 height 13
click at [222, 143] on input "text" at bounding box center [224, 142] width 49 height 13
drag, startPoint x: 228, startPoint y: 142, endPoint x: 228, endPoint y: 132, distance: 9.7
click at [228, 142] on input "text" at bounding box center [224, 142] width 49 height 13
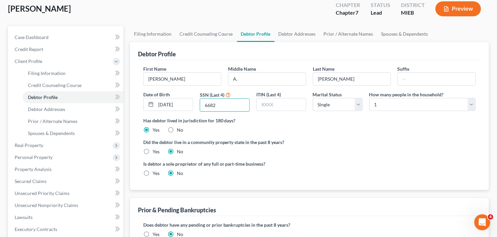
scroll to position [30, 0]
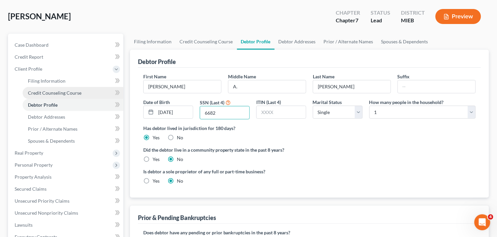
click at [62, 93] on span "Credit Counseling Course" at bounding box center [55, 93] width 54 height 6
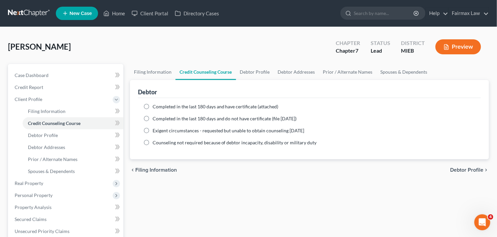
click at [153, 118] on label "Completed in the last 180 days and do not have certificate (file [DATE])" at bounding box center [225, 118] width 144 height 7
click at [155, 118] on input "Completed in the last 180 days and do not have certificate (file [DATE])" at bounding box center [157, 117] width 4 height 4
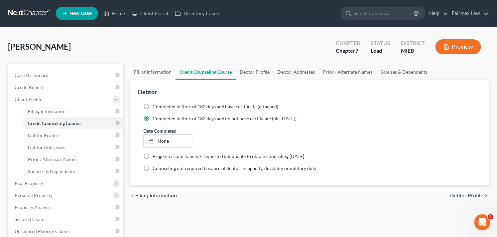
click at [153, 118] on label "Completed in the last 180 days and do not have certificate (file [DATE])" at bounding box center [225, 118] width 144 height 7
click at [155, 118] on input "Completed in the last 180 days and do not have certificate (file [DATE])" at bounding box center [157, 117] width 4 height 4
click at [153, 118] on label "Completed in the last 180 days and do not have certificate (file [DATE])" at bounding box center [225, 118] width 144 height 7
click at [155, 118] on input "Completed in the last 180 days and do not have certificate (file [DATE])" at bounding box center [157, 117] width 4 height 4
click at [153, 107] on label "Completed in the last 180 days and have certificate (attached)" at bounding box center [216, 106] width 126 height 7
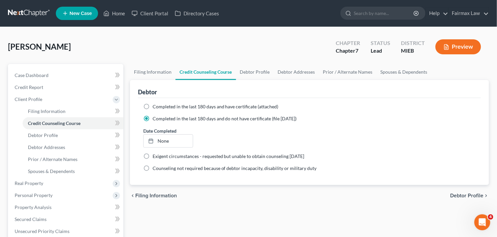
click at [155, 107] on input "Completed in the last 180 days and have certificate (attached)" at bounding box center [157, 105] width 4 height 4
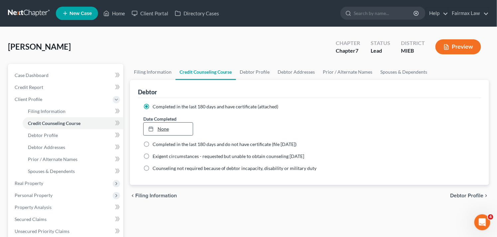
click at [159, 130] on link "None" at bounding box center [168, 128] width 49 height 13
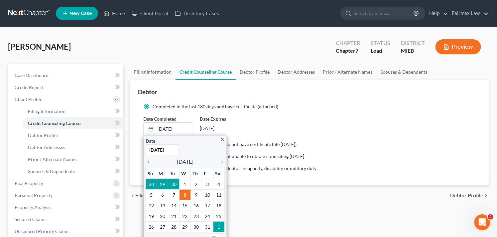
click at [280, 117] on div "Date Completed [DATE] close Date [DATE] Time 12:00 AM chevron_left [DATE] chevr…" at bounding box center [309, 125] width 339 height 20
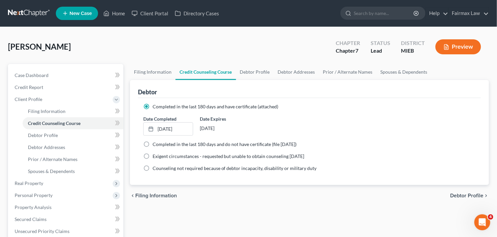
click at [302, 118] on div "Date Completed [DATE] close Date [DATE] Time 12:00 AM chevron_left [DATE] chevr…" at bounding box center [309, 125] width 339 height 20
click at [305, 118] on div "Date Completed [DATE] close Date [DATE] Time 12:00 AM chevron_left [DATE] chevr…" at bounding box center [309, 125] width 339 height 20
click at [69, 125] on link "Credit Counseling Course" at bounding box center [73, 123] width 101 height 12
click at [74, 122] on span "Credit Counseling Course" at bounding box center [54, 123] width 53 height 6
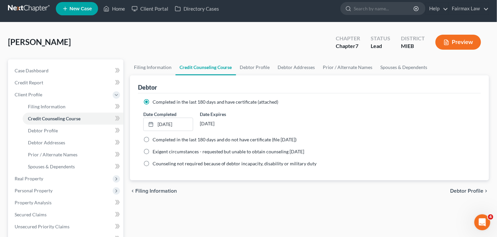
scroll to position [3, 0]
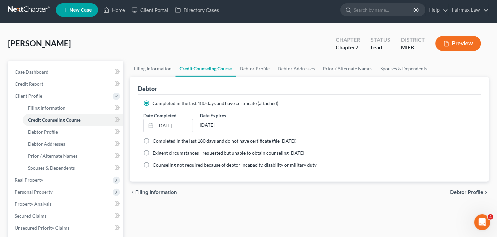
click at [153, 103] on label "Completed in the last 180 days and have certificate (attached)" at bounding box center [216, 103] width 126 height 7
click at [155, 103] on input "Completed in the last 180 days and have certificate (attached)" at bounding box center [157, 102] width 4 height 4
click at [246, 106] on label "Completed in the last 180 days and have certificate (attached)" at bounding box center [216, 103] width 126 height 7
click at [160, 104] on input "Completed in the last 180 days and have certificate (attached)" at bounding box center [157, 102] width 4 height 4
click at [138, 157] on div "Completed in the last 180 days and have certificate (attached) Date Completed […" at bounding box center [309, 138] width 343 height 87
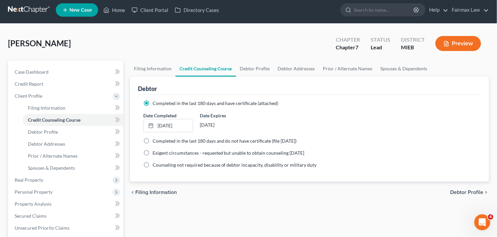
drag, startPoint x: 141, startPoint y: 174, endPoint x: 198, endPoint y: 174, distance: 57.6
click at [141, 174] on div "Completed in the last 180 days and have certificate (attached) Date Completed […" at bounding box center [309, 138] width 343 height 87
drag, startPoint x: 204, startPoint y: 173, endPoint x: 315, endPoint y: 158, distance: 112.2
click at [206, 173] on div "Completed in the last 180 days and have certificate (attached) Date Completed […" at bounding box center [309, 138] width 343 height 87
drag, startPoint x: 406, startPoint y: 137, endPoint x: 293, endPoint y: 100, distance: 118.9
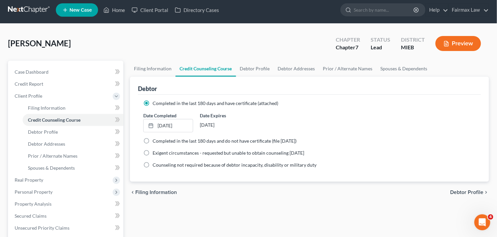
click at [405, 137] on ng-include "Completed in the last 180 days and have certificate (attached) Date Completed […" at bounding box center [309, 134] width 333 height 68
click at [153, 139] on label "Completed in the last 180 days and do not have certificate (file [DATE])" at bounding box center [225, 140] width 144 height 7
click at [155, 139] on input "Completed in the last 180 days and do not have certificate (file [DATE])" at bounding box center [157, 139] width 4 height 4
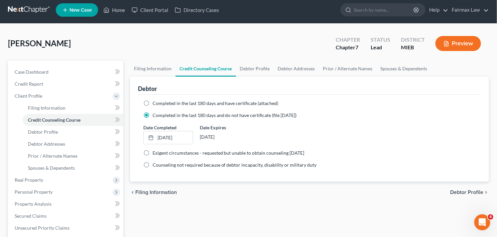
click at [172, 124] on label "Date Completed" at bounding box center [159, 127] width 33 height 7
click at [206, 124] on label "Date Expires" at bounding box center [225, 127] width 50 height 7
click at [136, 126] on div "Debtor Completed in the last 180 days and have certificate (attached) Date Comp…" at bounding box center [309, 129] width 359 height 105
click at [407, 118] on div "Completed in the last 180 days and do not have certificate (file [DATE])" at bounding box center [309, 115] width 333 height 7
click at [45, 95] on span "Client Profile" at bounding box center [66, 96] width 114 height 12
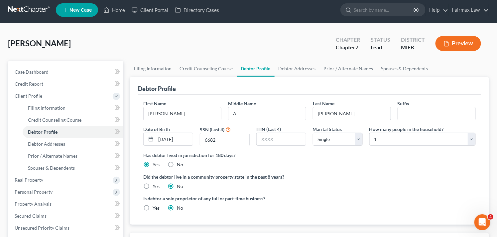
scroll to position [30, 0]
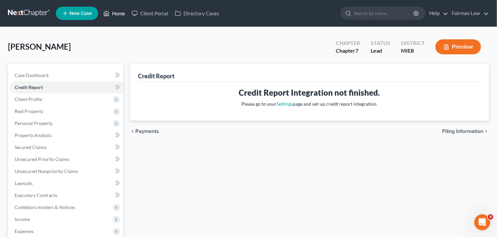
click at [118, 13] on link "Home" at bounding box center [114, 13] width 28 height 12
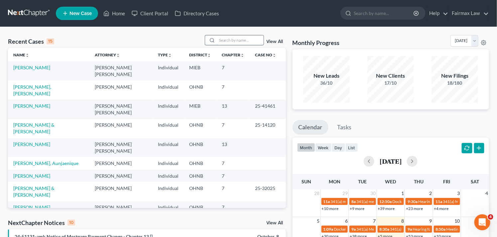
click at [248, 39] on input "search" at bounding box center [240, 40] width 47 height 10
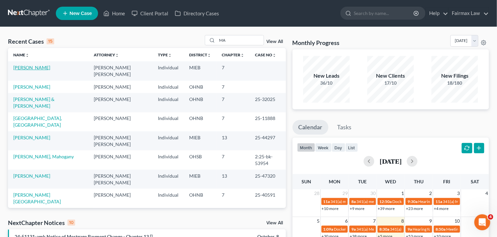
click at [40, 67] on link "[PERSON_NAME]" at bounding box center [31, 68] width 37 height 6
